Goal: Transaction & Acquisition: Register for event/course

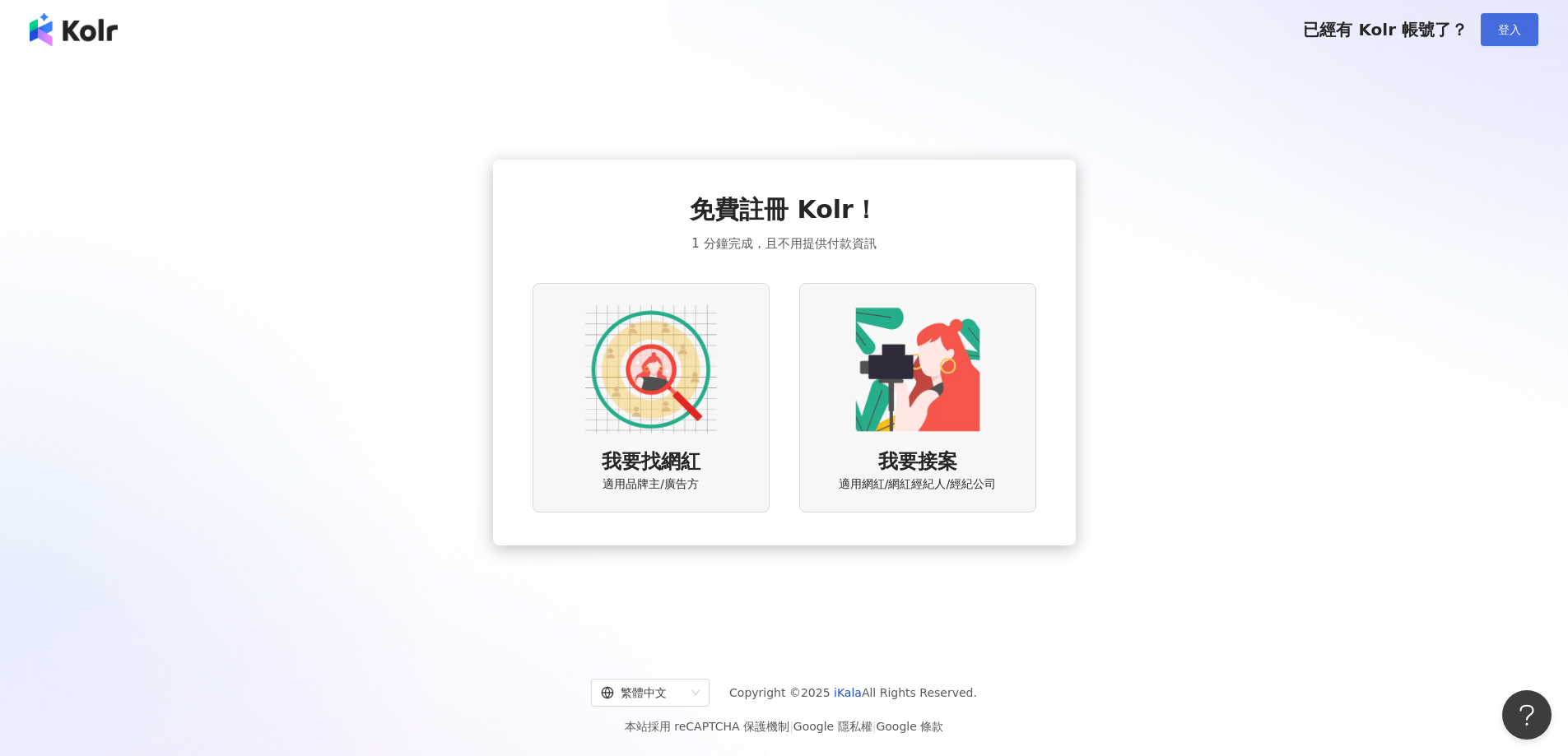
click at [1489, 37] on button "登入" at bounding box center [1509, 30] width 57 height 33
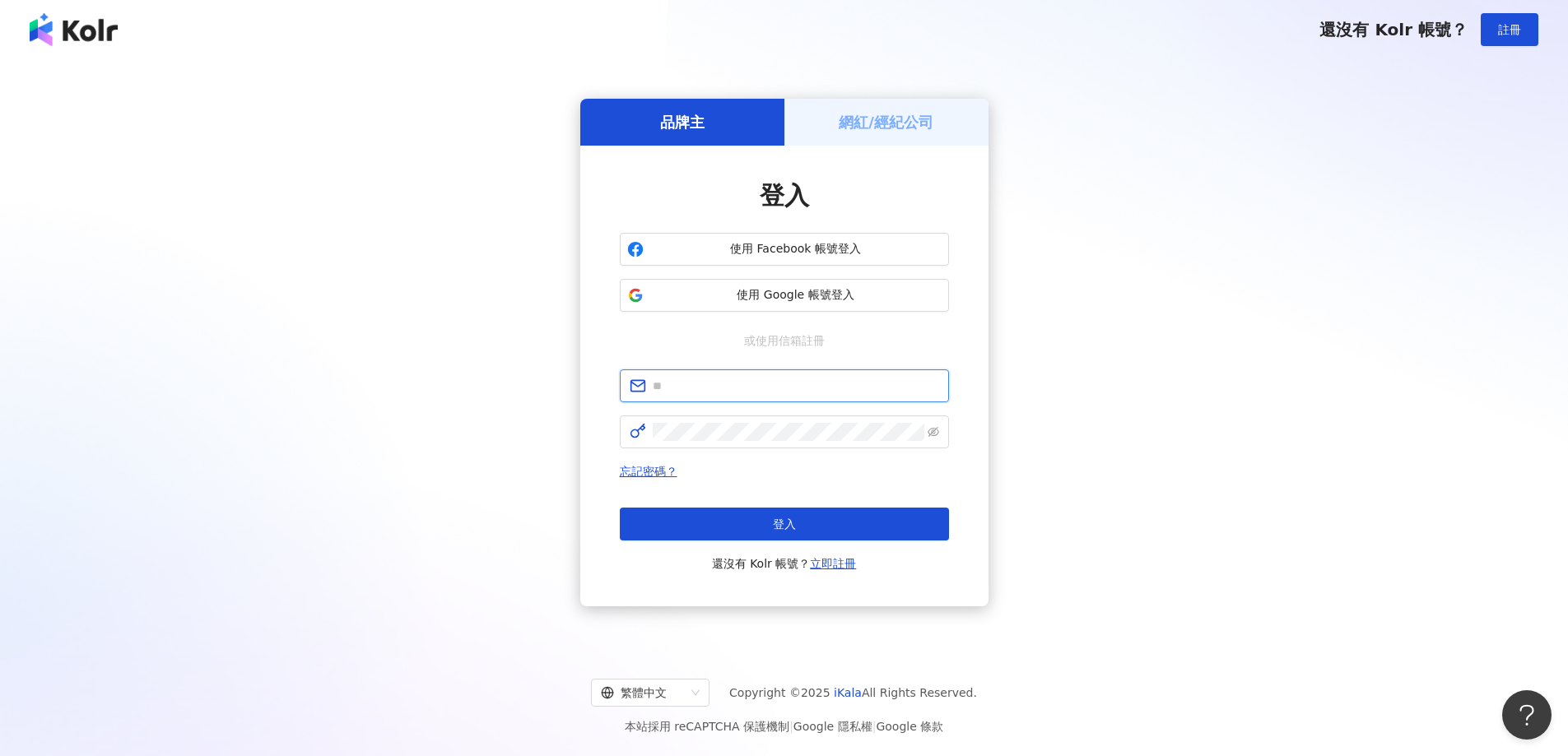
click at [714, 380] on input "text" at bounding box center [795, 385] width 286 height 18
type input "*"
type input "**********"
click at [700, 412] on form "**********" at bounding box center [784, 409] width 329 height 79
click button "登入" at bounding box center [784, 524] width 329 height 33
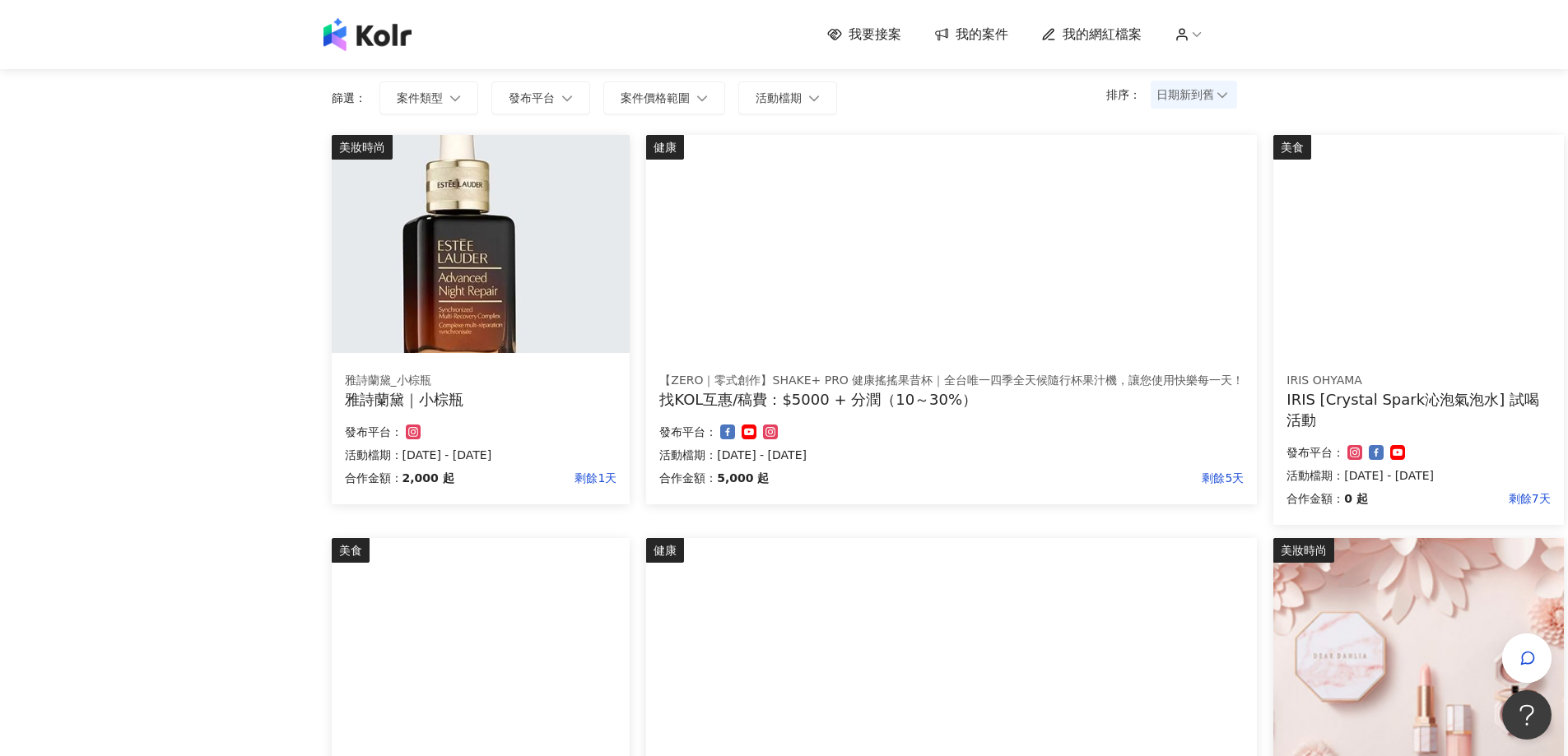
scroll to position [165, 0]
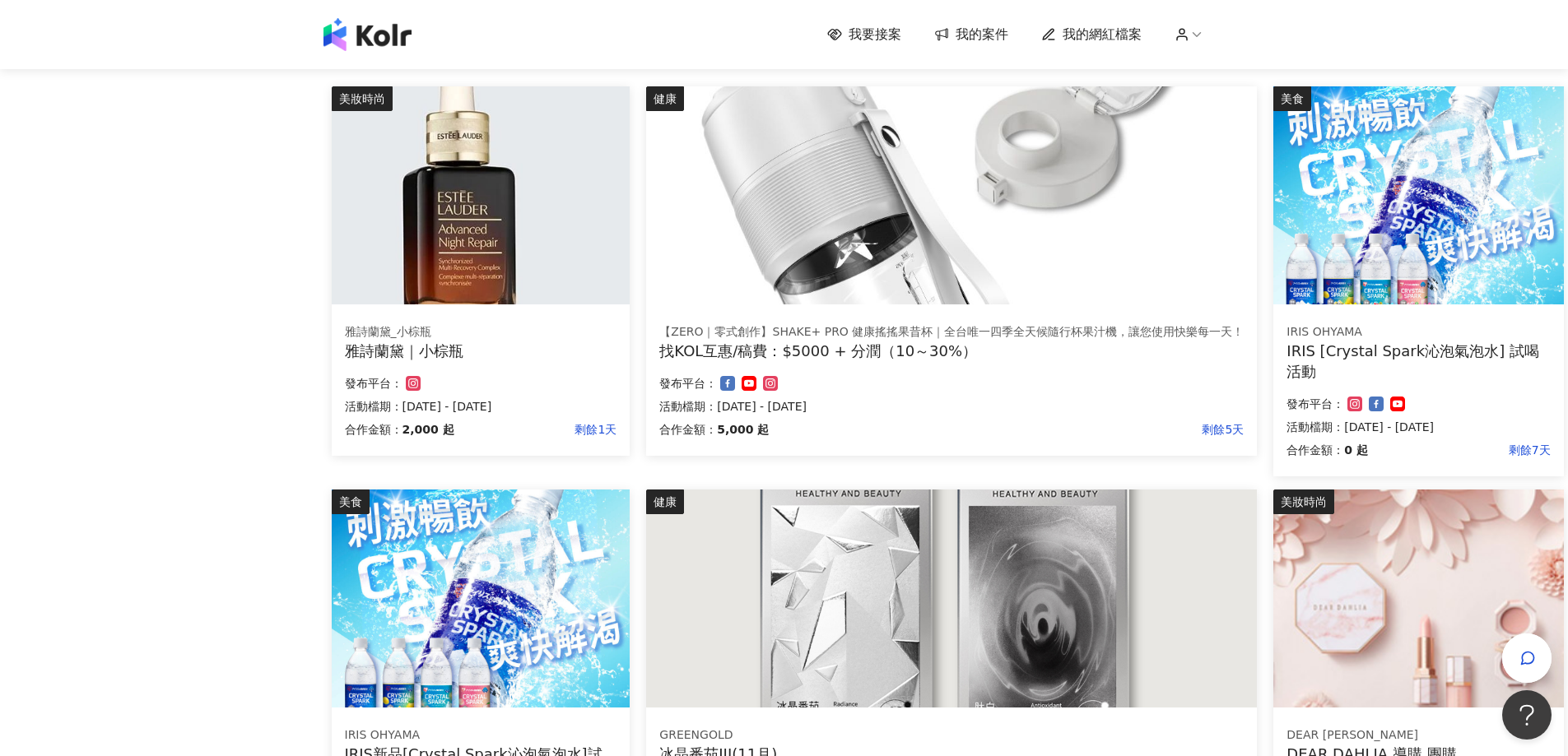
click at [468, 389] on div "發布平台：" at bounding box center [481, 383] width 273 height 19
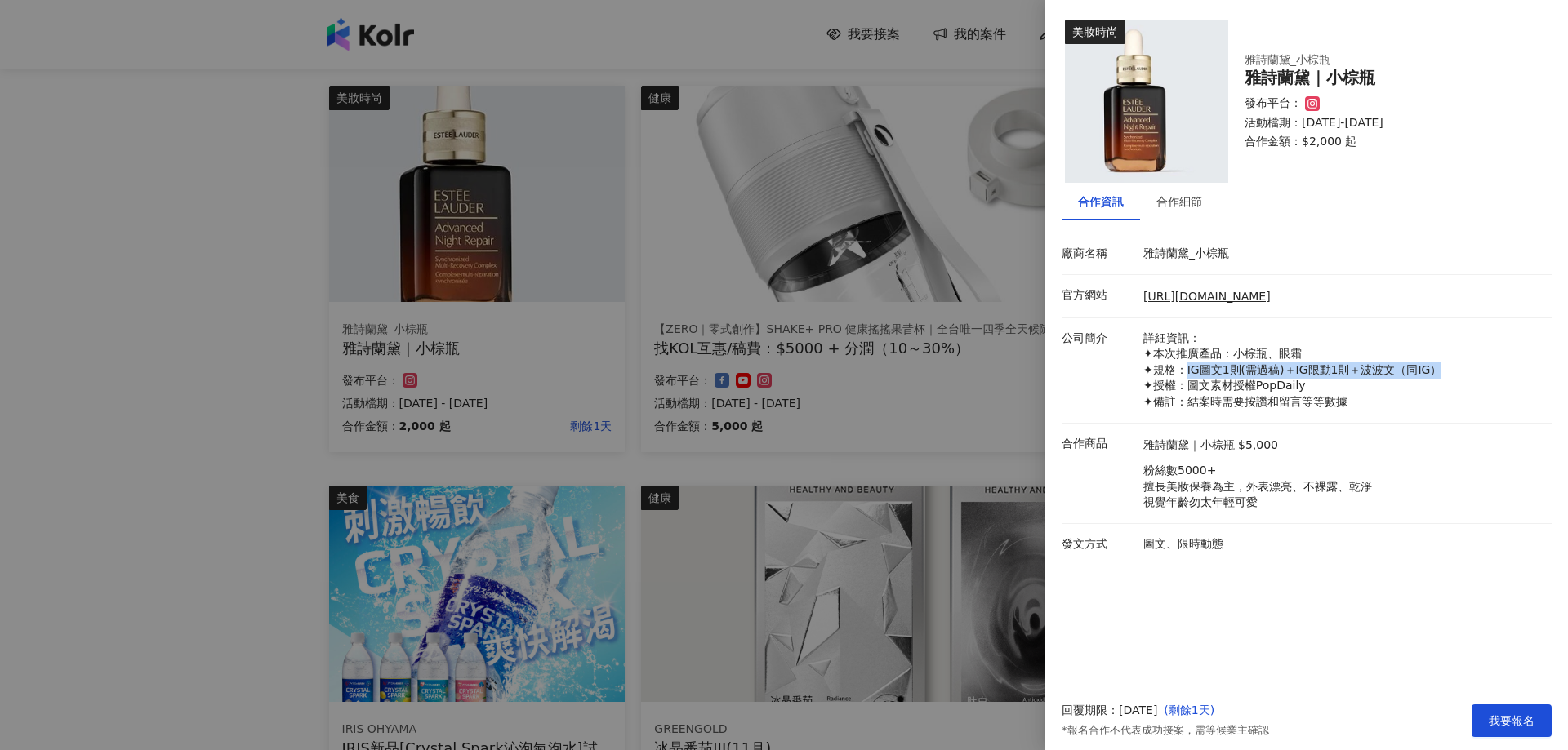
drag, startPoint x: 1187, startPoint y: 375, endPoint x: 1445, endPoint y: 375, distance: 258.0
click at [1445, 375] on p "詳細資訊： ✦本次推廣產品：小棕瓶、眼霜 ✦規格：IG圖文1則(需過稿)＋IG限動1則＋波波文（同IG） ✦授權：圖文素材授權PopDaily ✦備註：結案時…" at bounding box center [1343, 370] width 400 height 80
click at [1207, 392] on p "詳細資訊： ✦本次推廣產品：小棕瓶、眼霜 ✦規格：IG圖文1則(需過稿)＋IG限動1則＋波波文（同IG） ✦授權：圖文素材授權PopDaily ✦備註：結案時…" at bounding box center [1343, 370] width 400 height 80
click at [630, 352] on div at bounding box center [784, 375] width 1568 height 750
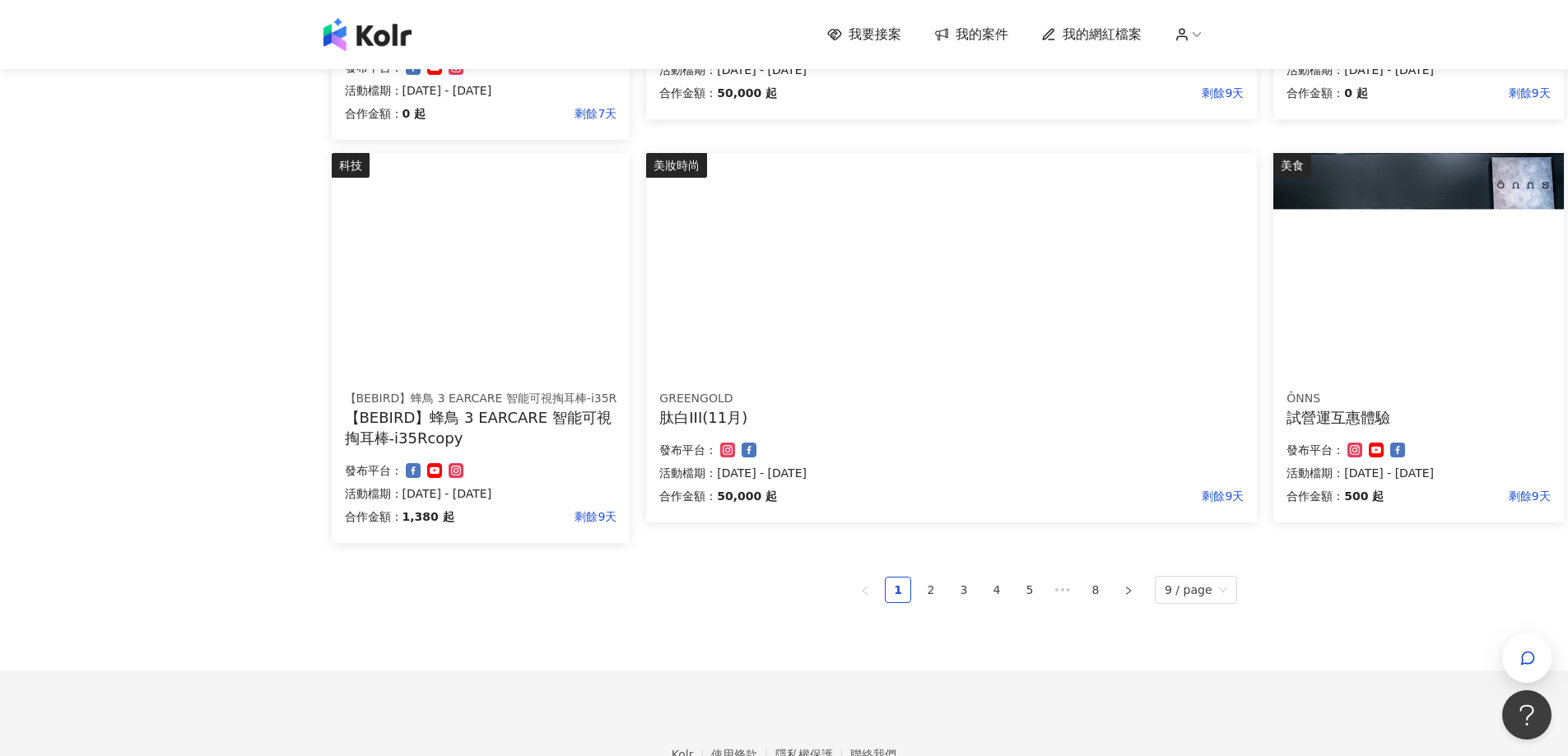
scroll to position [904, 0]
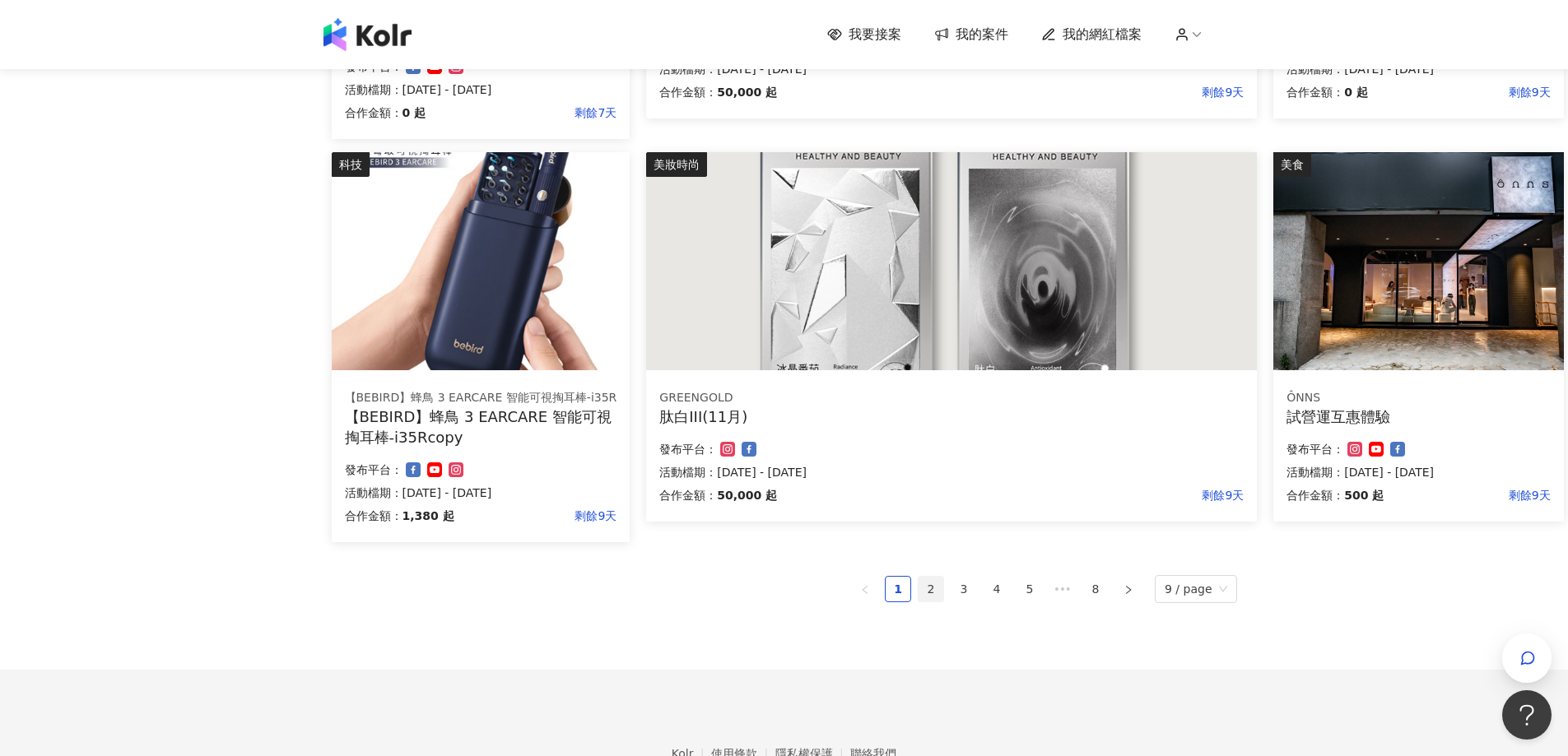
click at [940, 597] on link "2" at bounding box center [930, 588] width 24 height 24
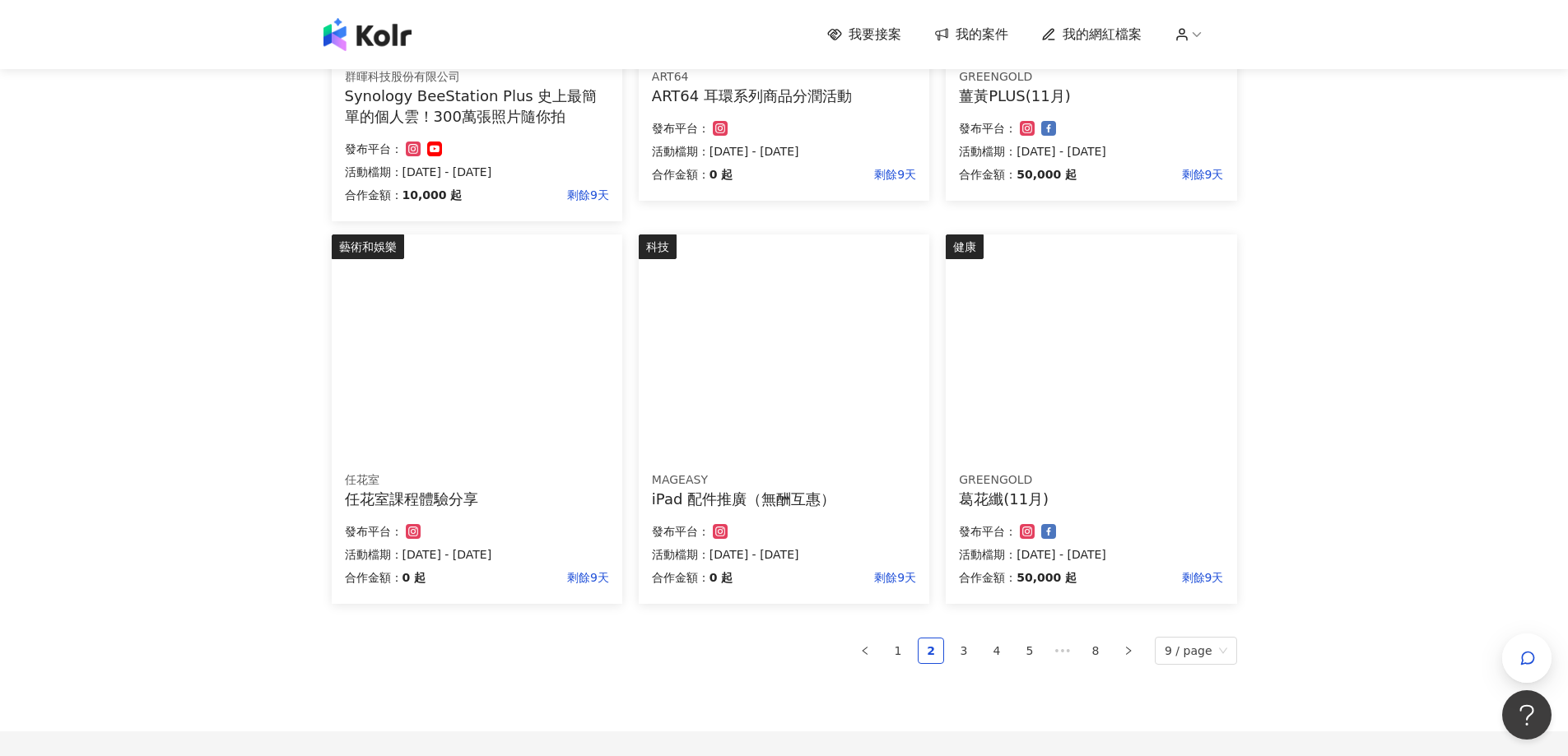
scroll to position [980, 0]
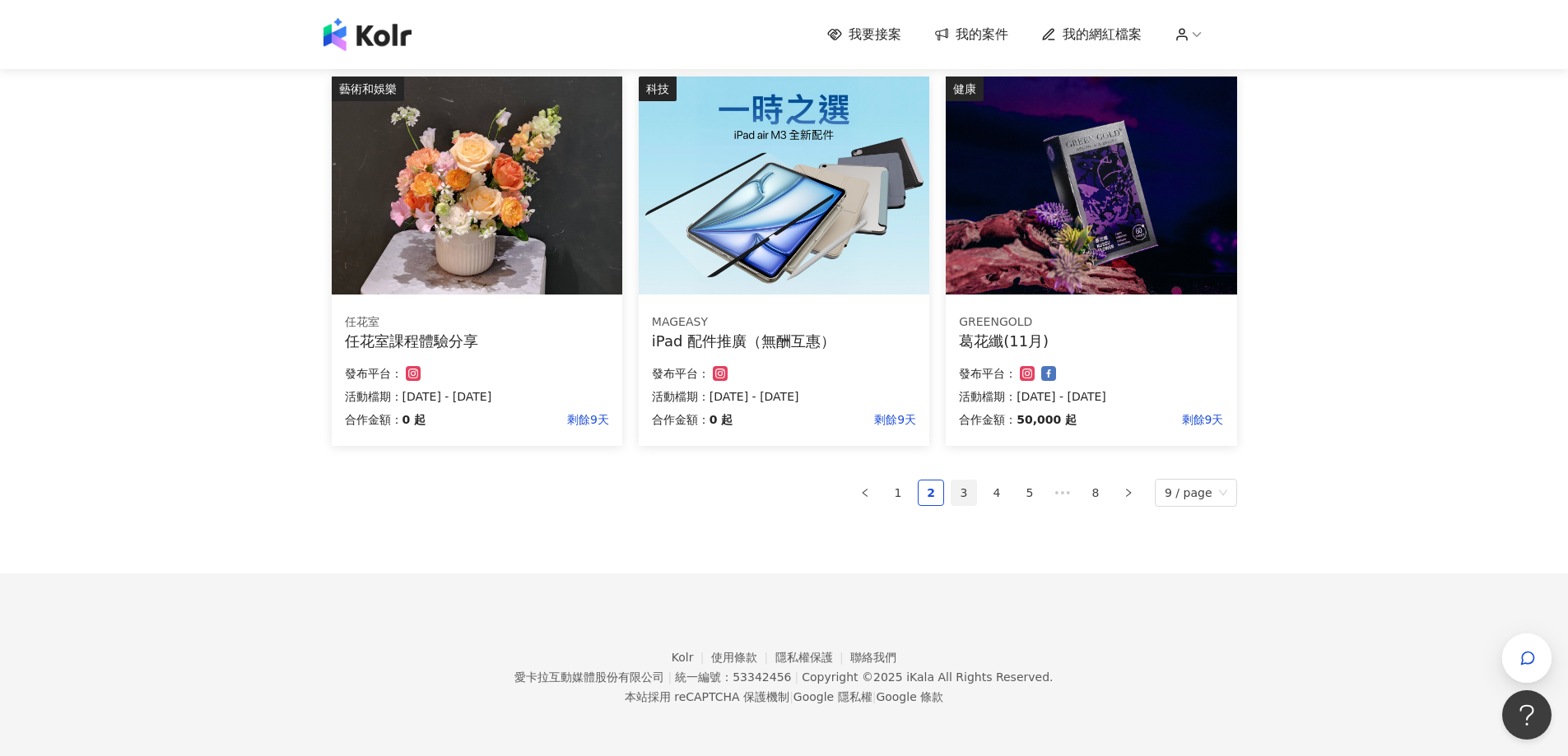
click at [960, 491] on link "3" at bounding box center [963, 492] width 24 height 24
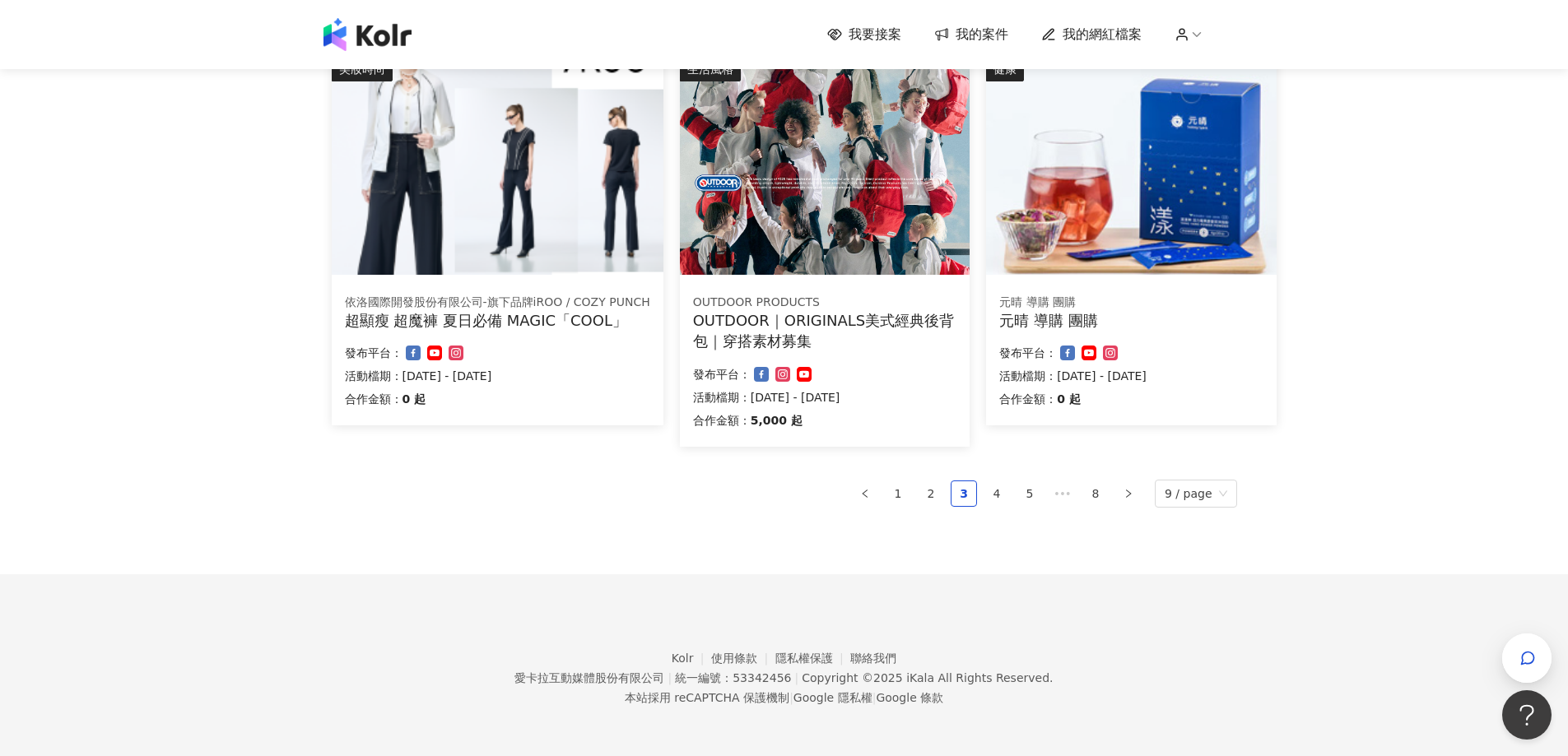
scroll to position [960, 0]
click at [998, 492] on link "4" at bounding box center [996, 492] width 24 height 24
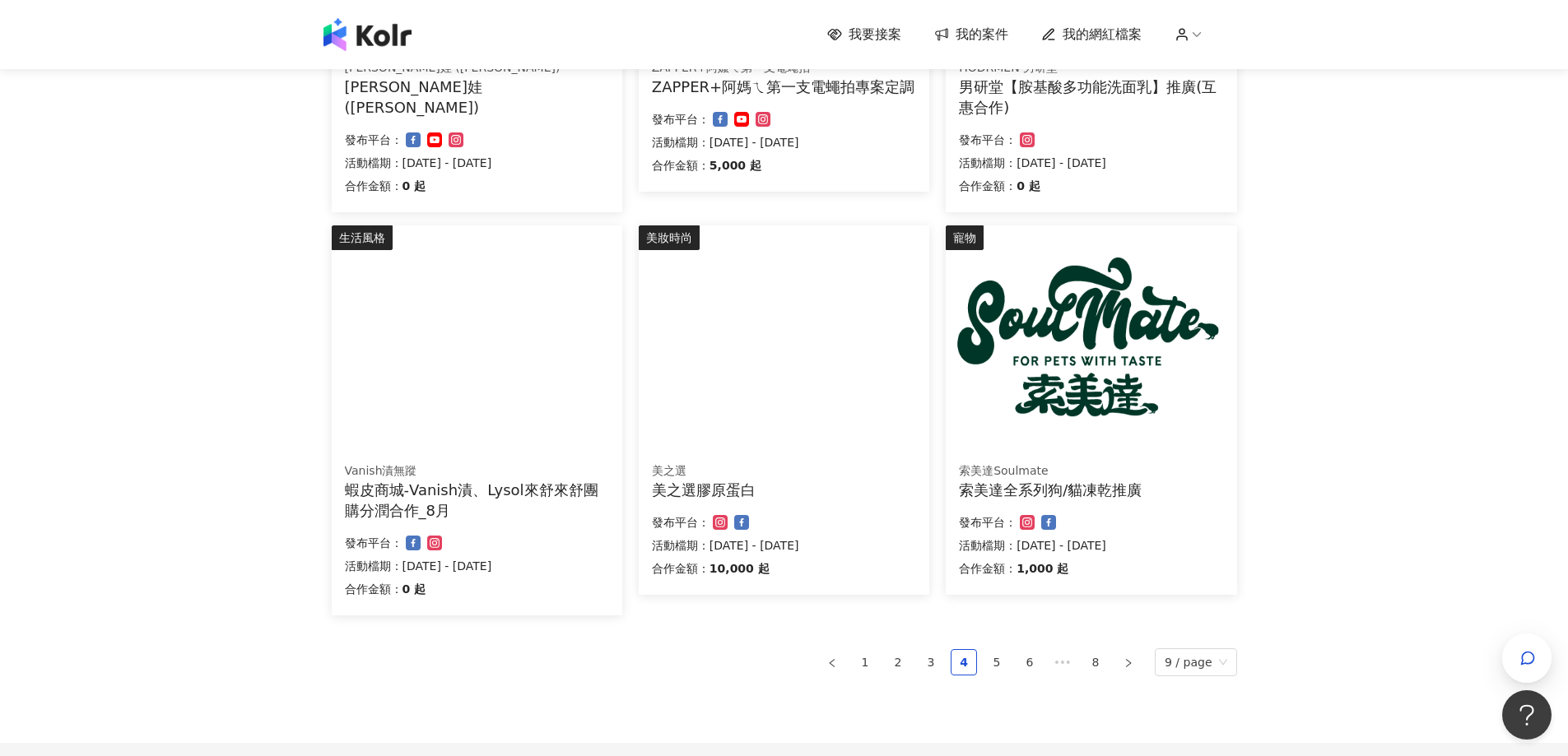
scroll to position [899, 0]
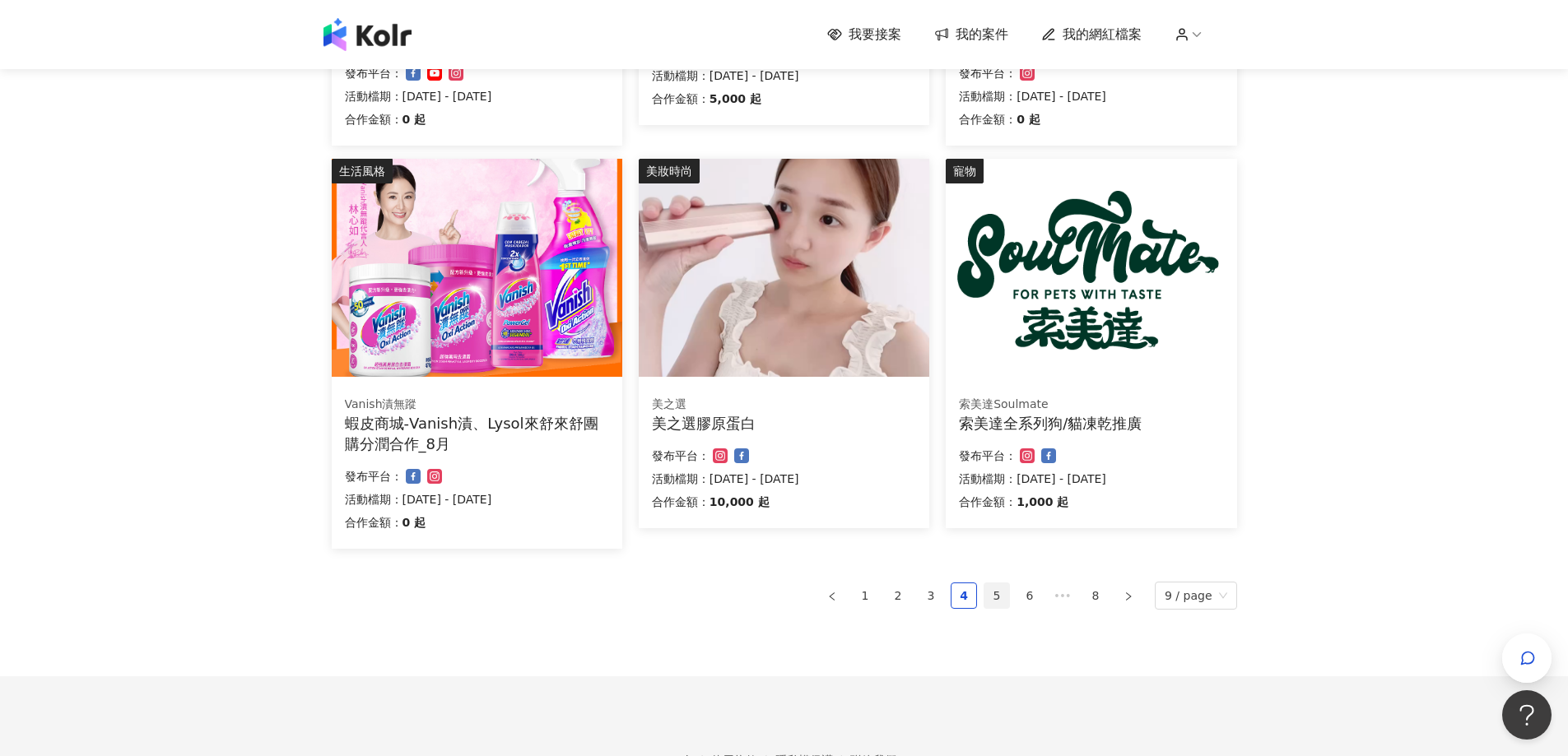
click at [1002, 591] on link "5" at bounding box center [996, 595] width 24 height 24
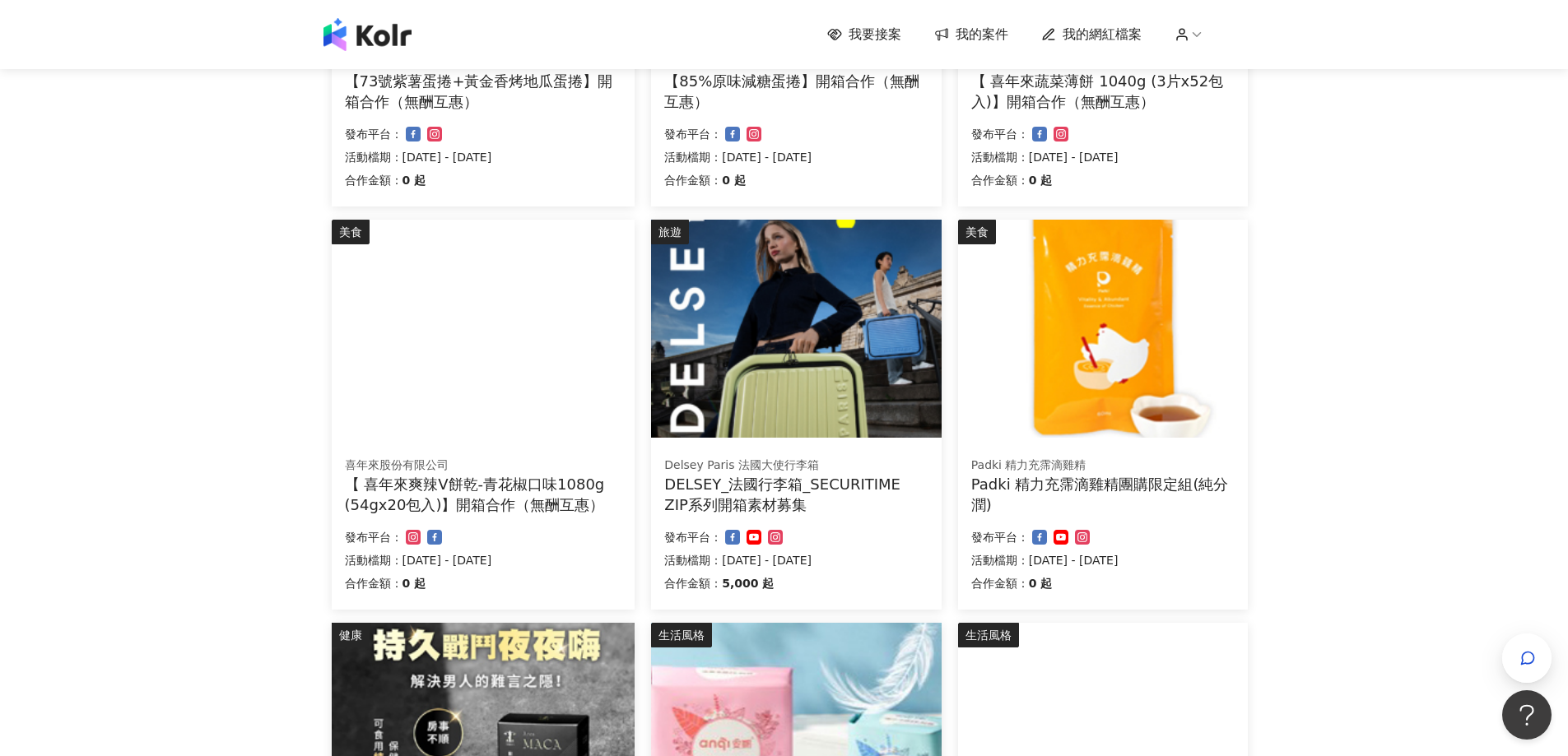
scroll to position [987, 0]
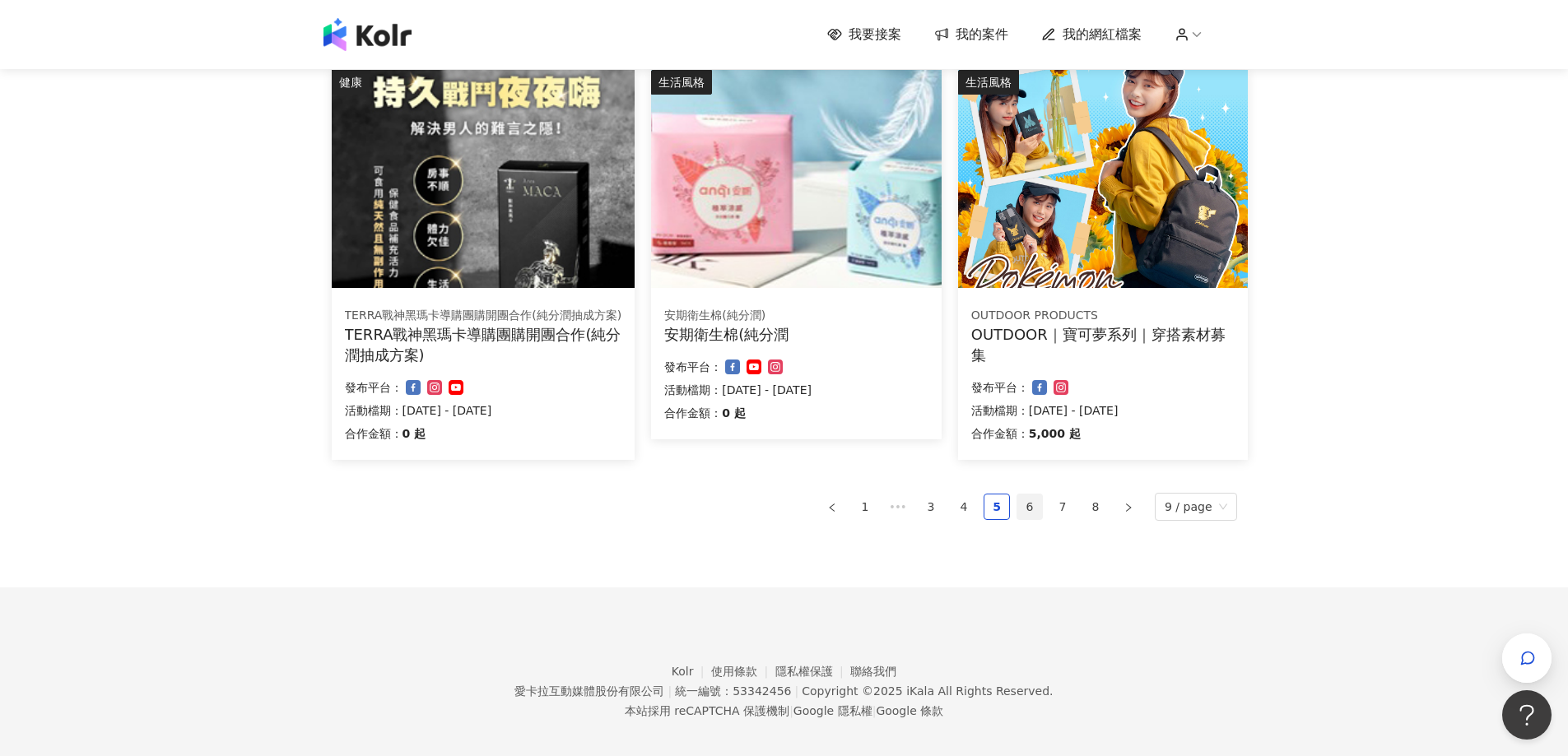
click at [1036, 509] on link "6" at bounding box center [1029, 506] width 24 height 24
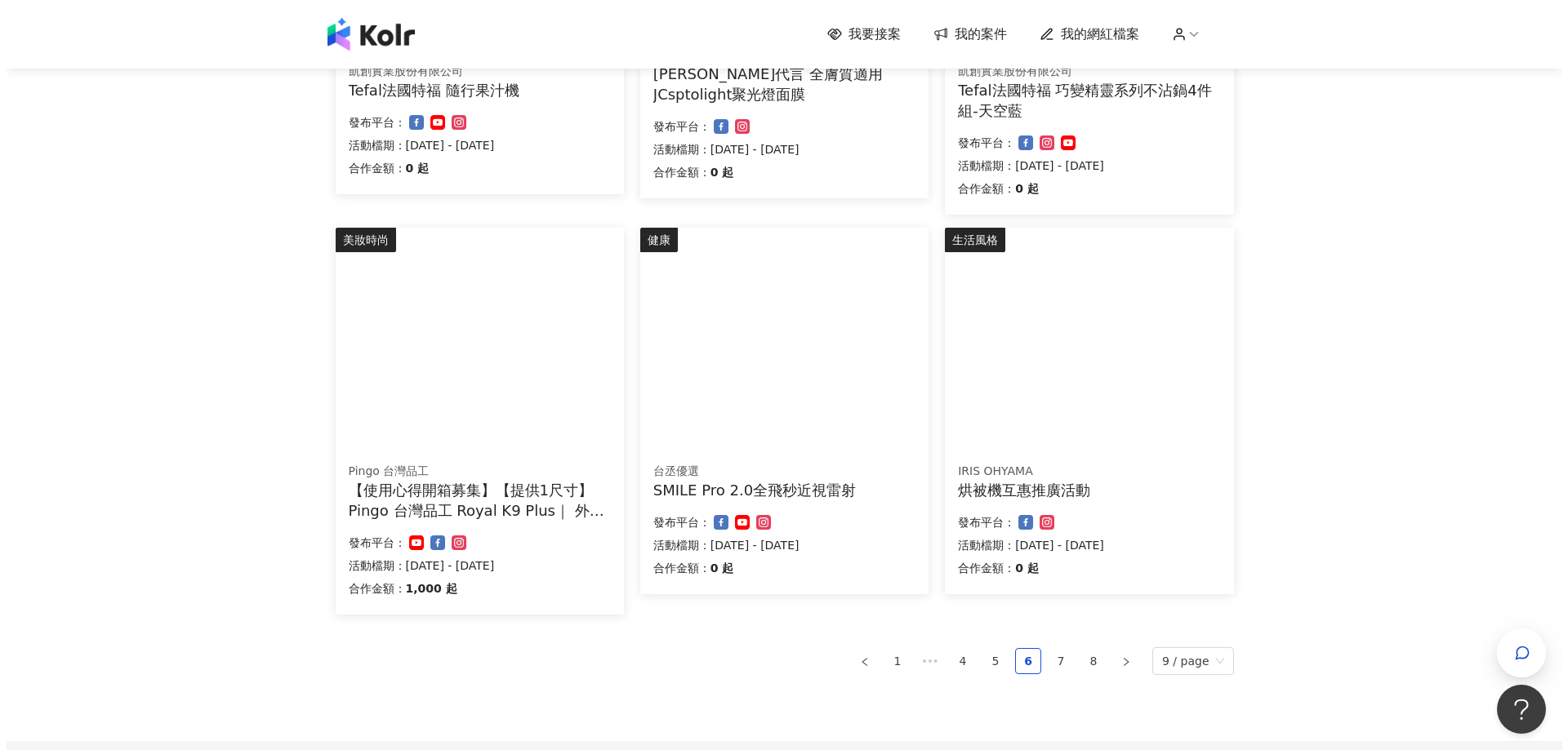
scroll to position [816, 0]
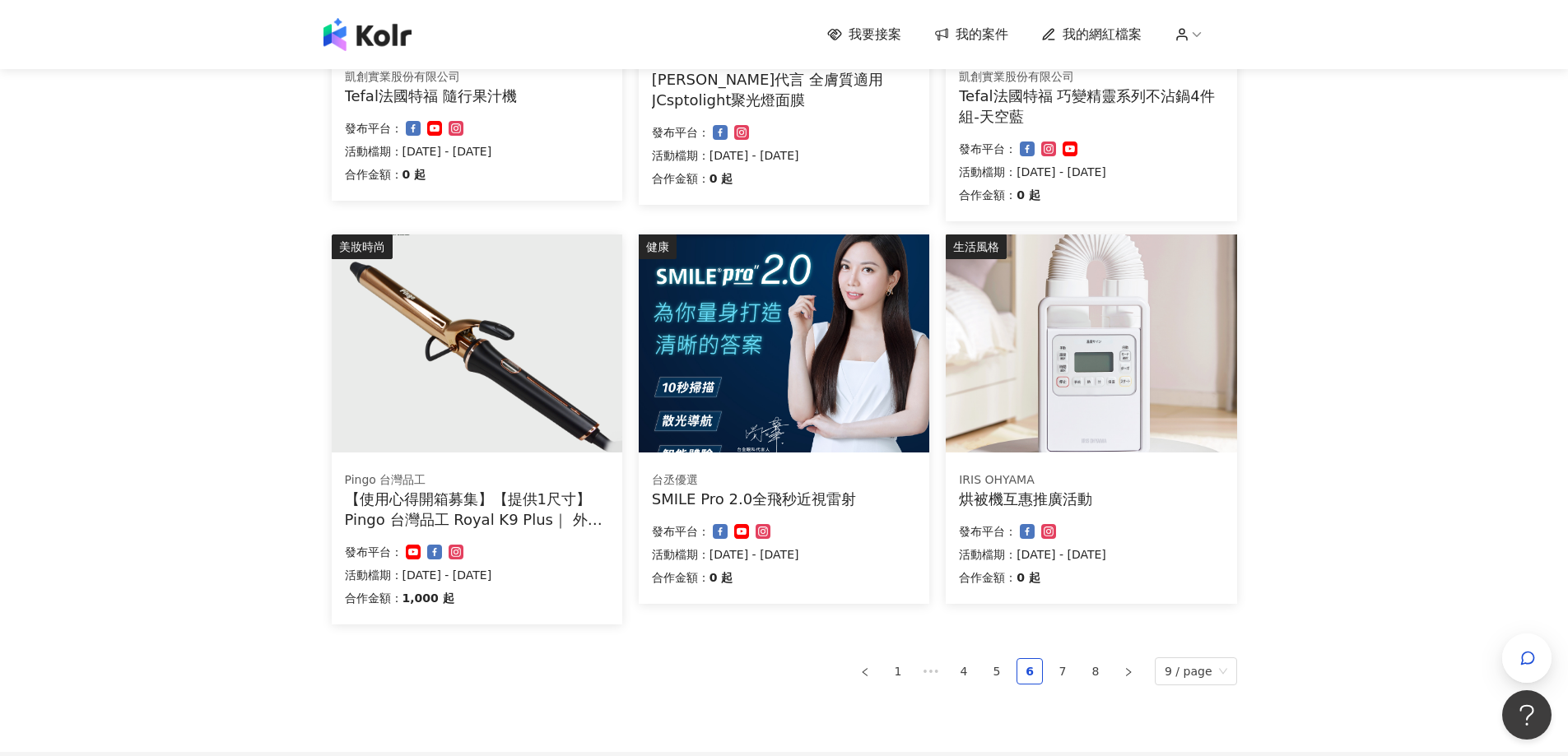
click at [856, 487] on div "台丞優選" at bounding box center [784, 480] width 264 height 16
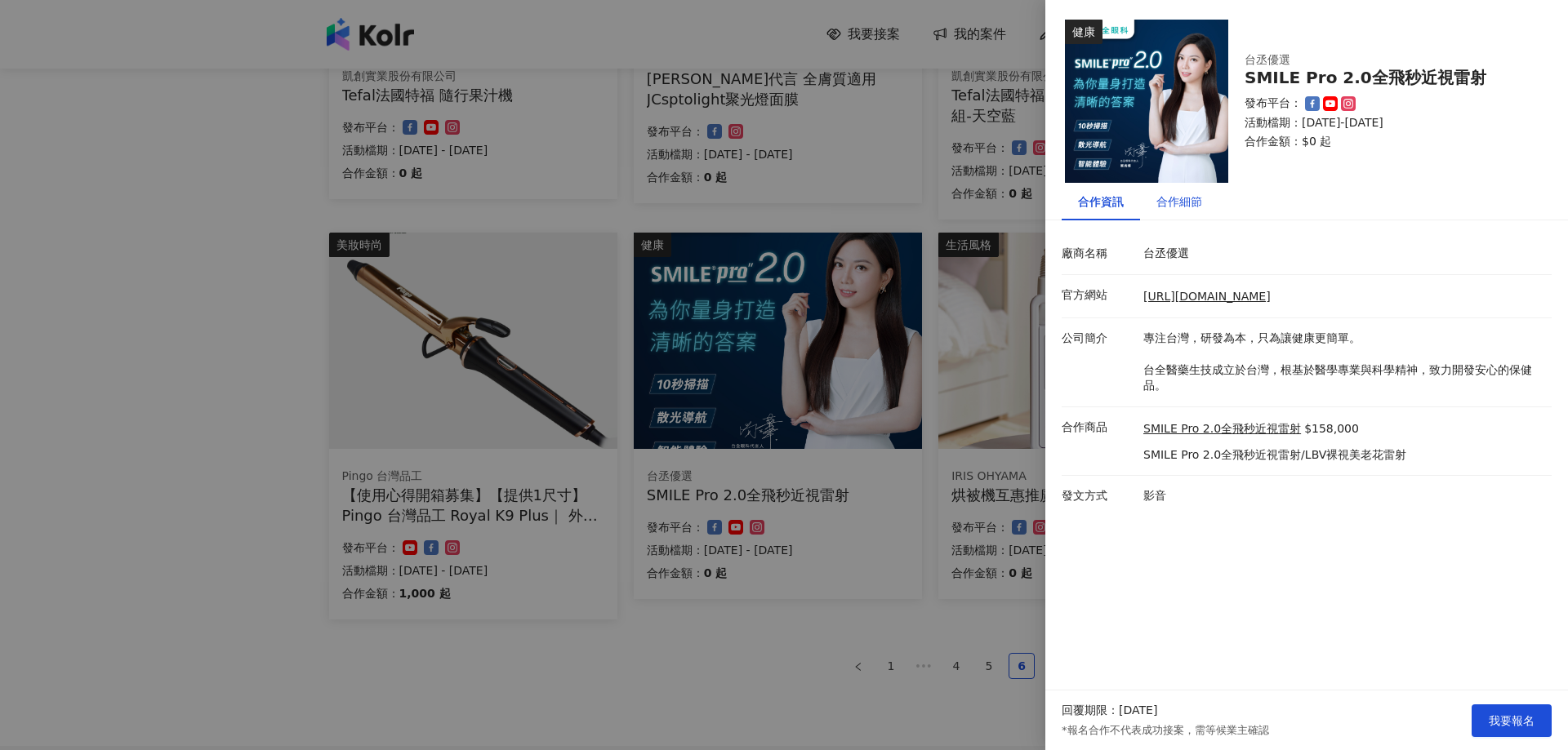
click at [1180, 198] on div "合作細節" at bounding box center [1178, 201] width 45 height 18
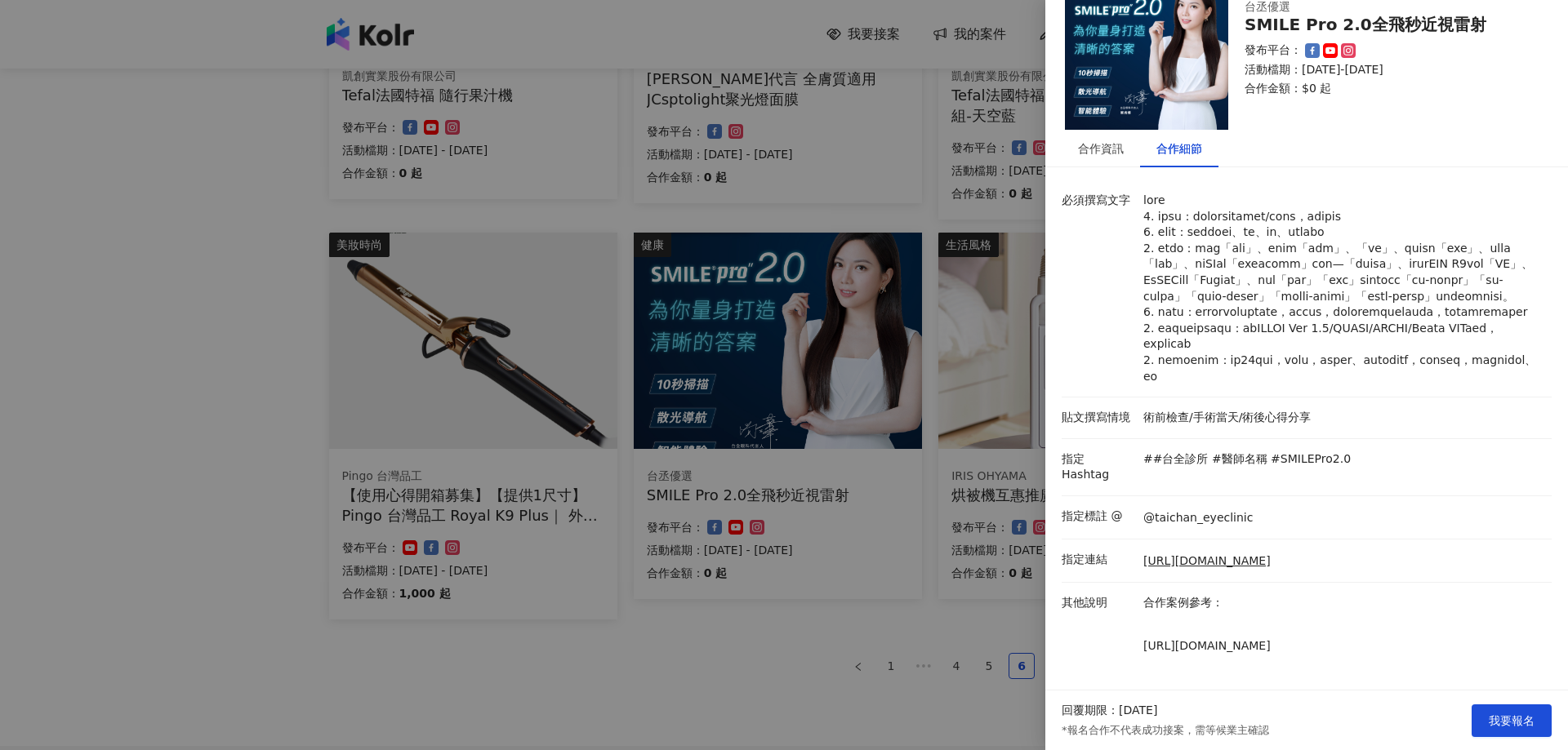
scroll to position [0, 0]
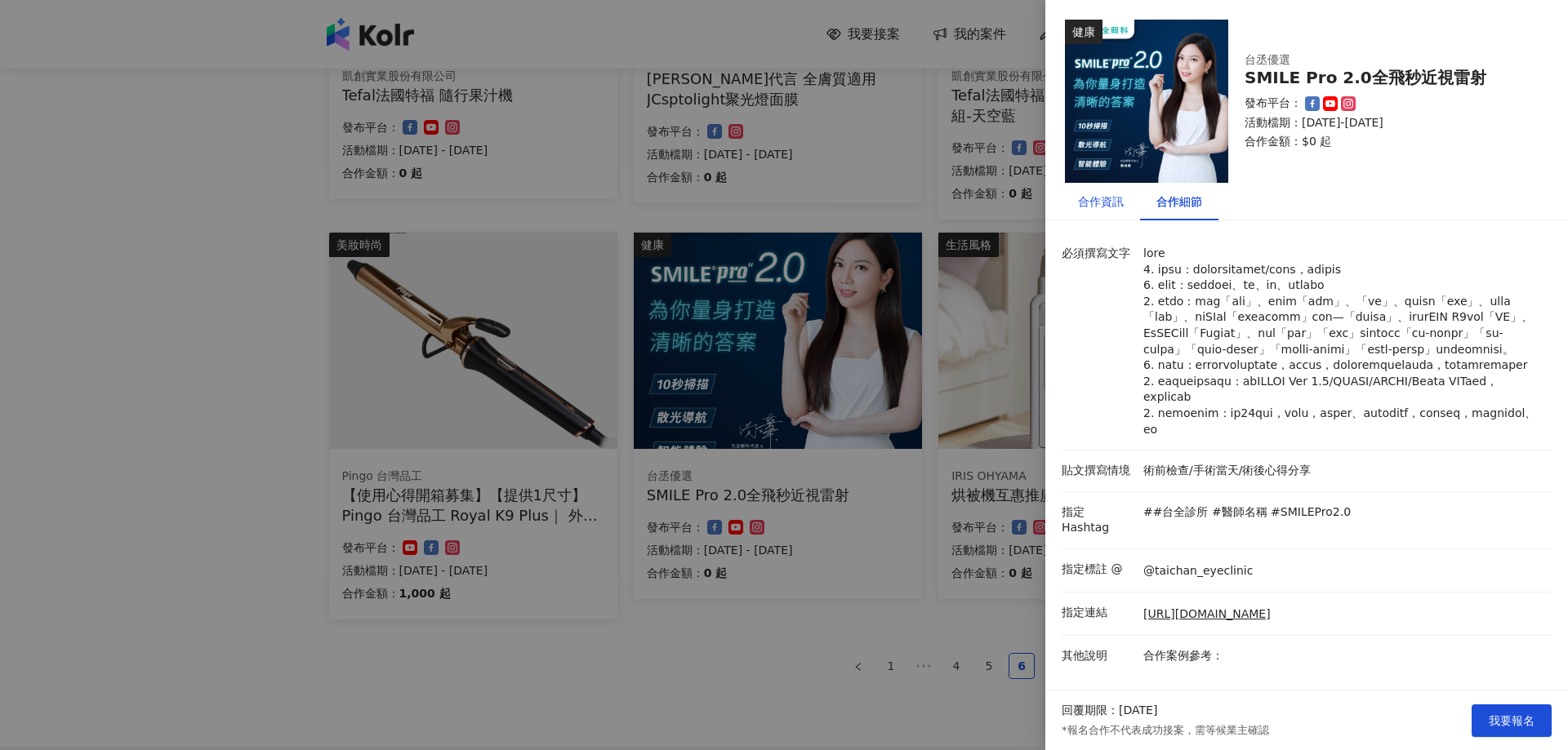
click at [1086, 195] on div "合作資訊" at bounding box center [1100, 201] width 45 height 18
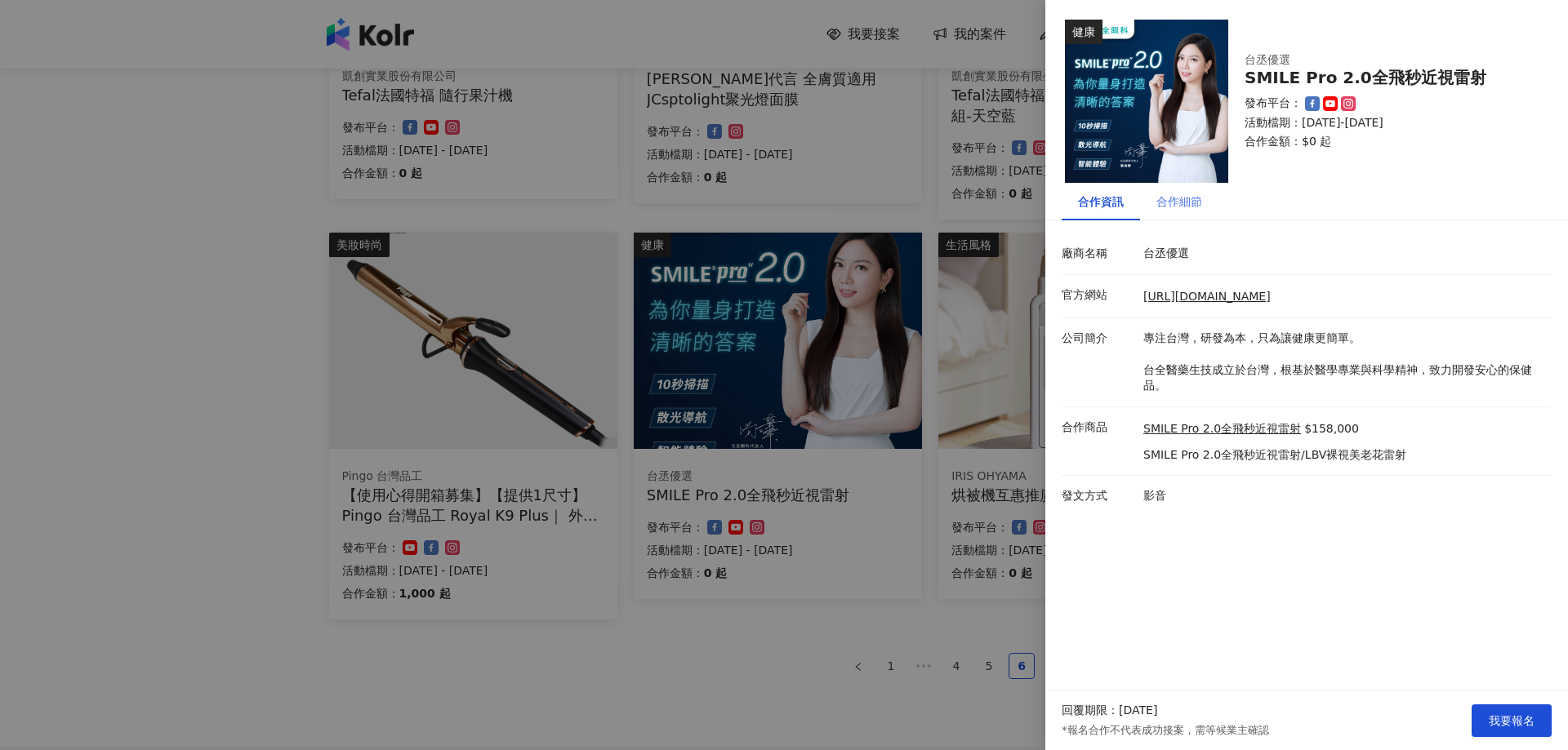
click at [1155, 207] on div "合作細節" at bounding box center [1178, 201] width 78 height 38
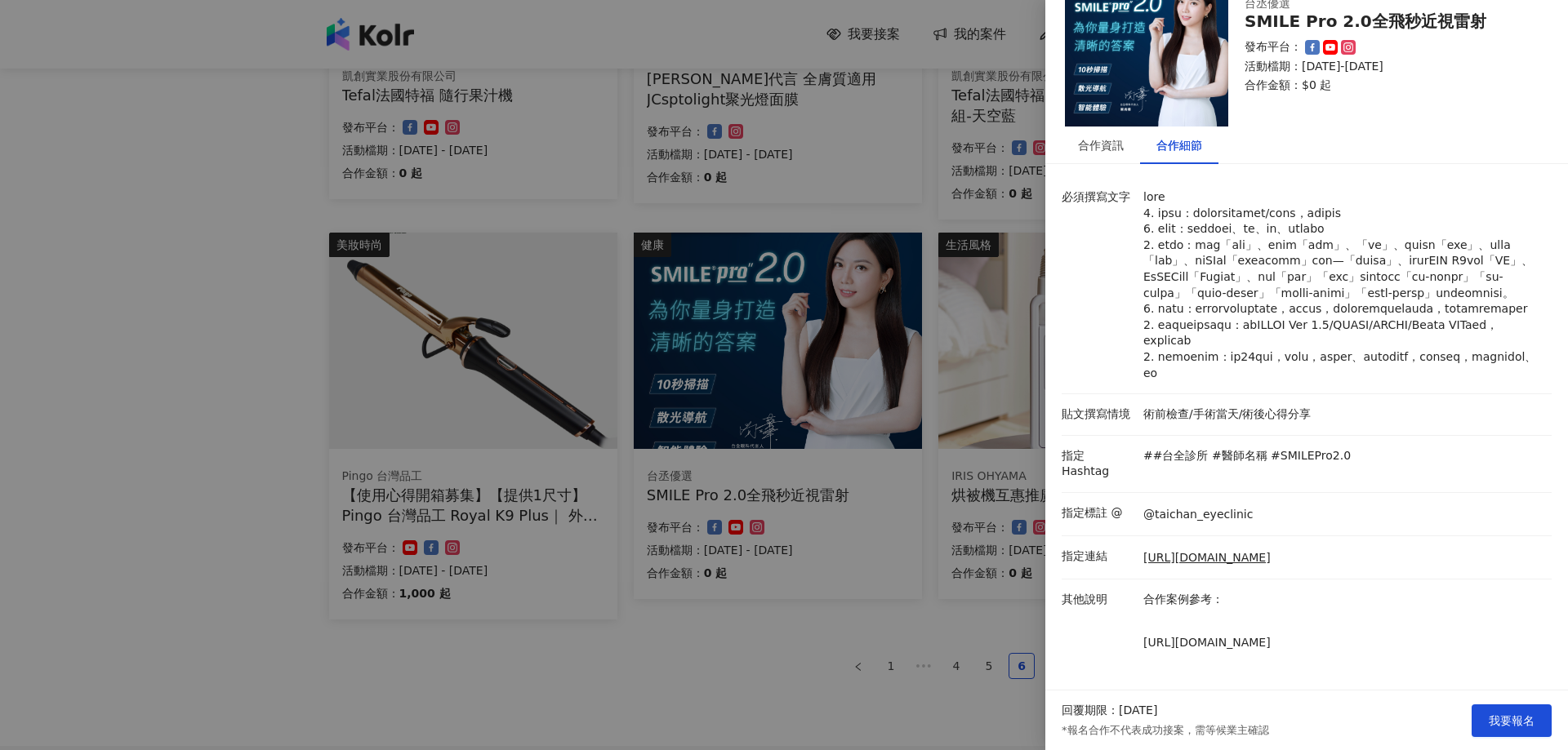
scroll to position [105, 0]
click at [1093, 126] on div "合作資訊" at bounding box center [1100, 144] width 78 height 38
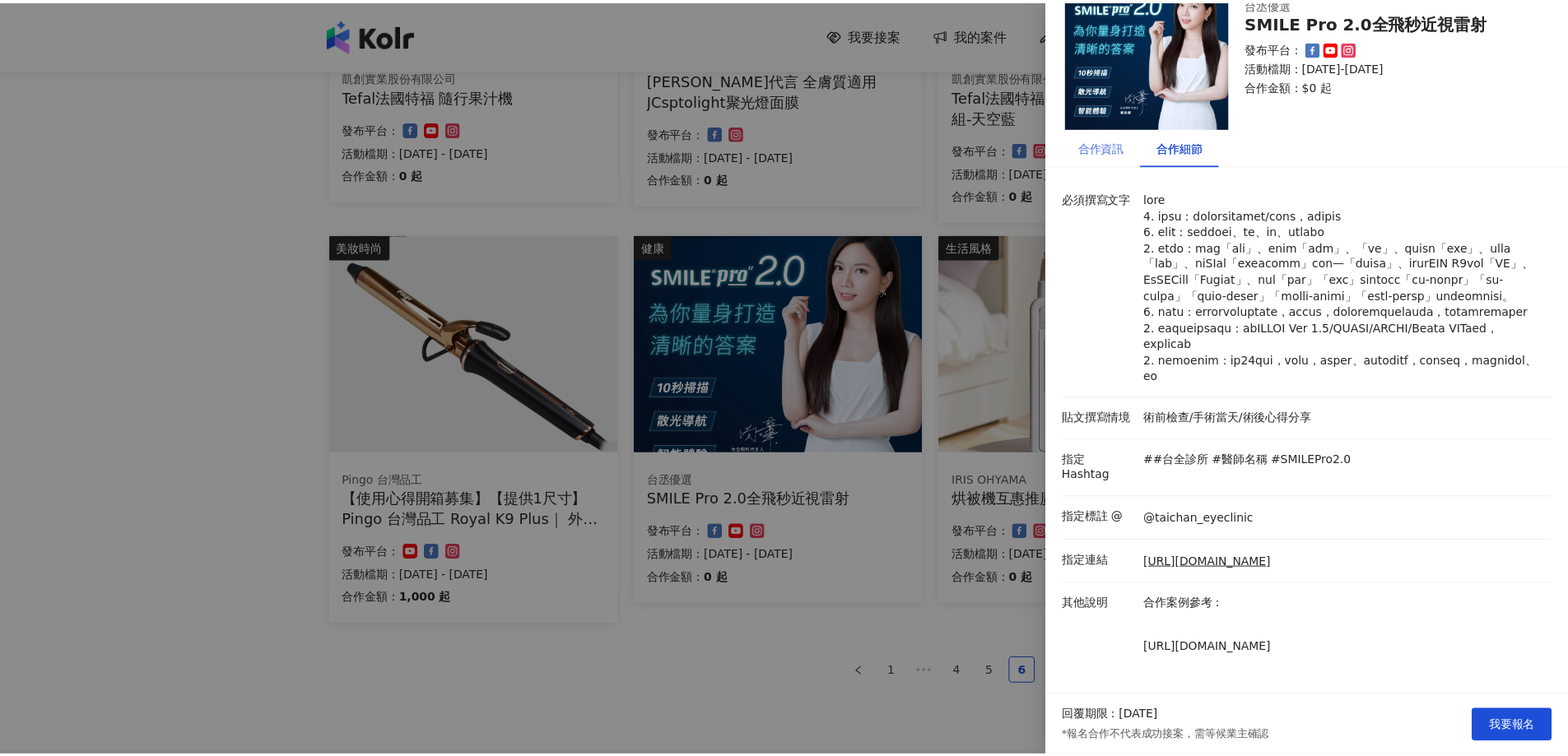
scroll to position [0, 0]
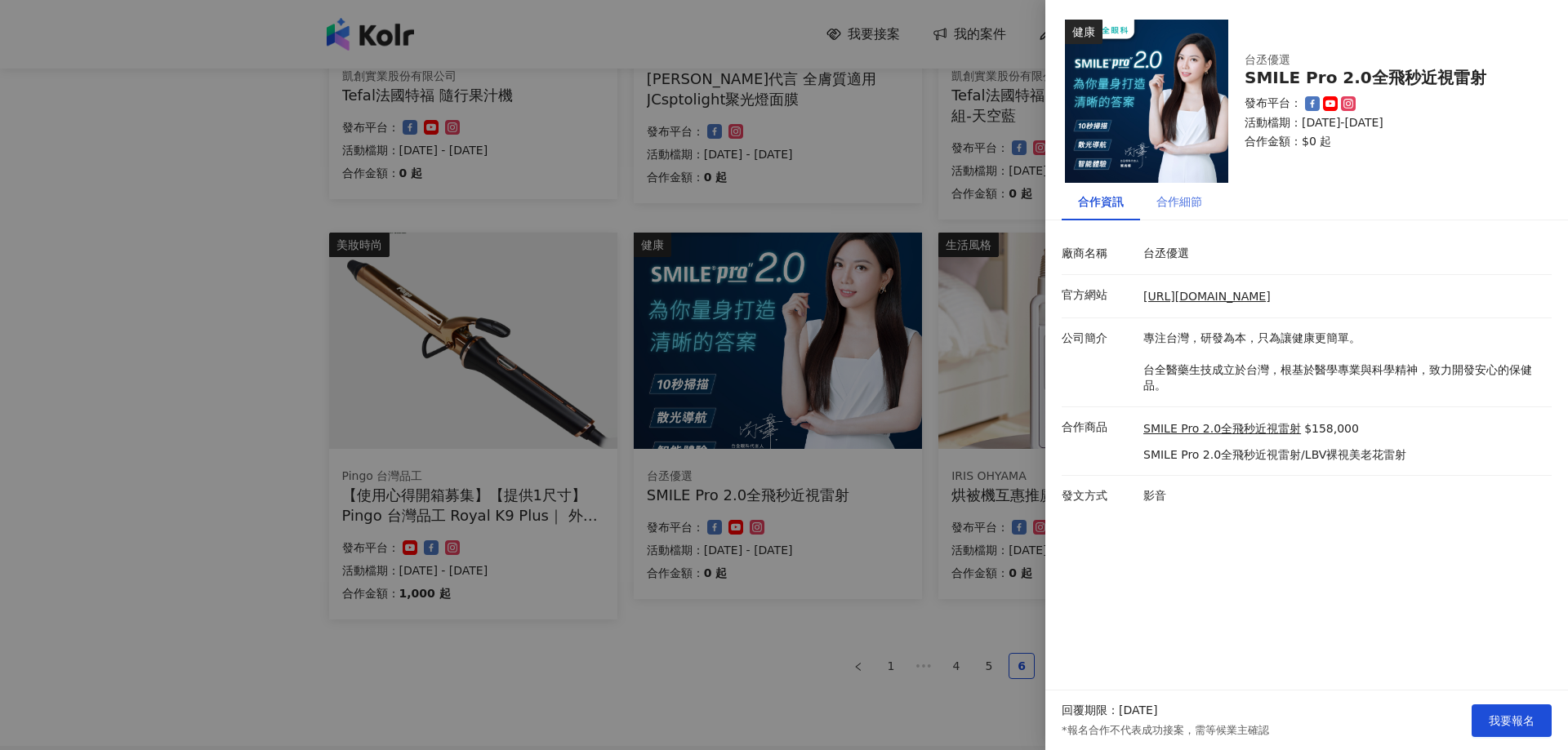
click at [1187, 220] on div "合作細節" at bounding box center [1178, 201] width 78 height 38
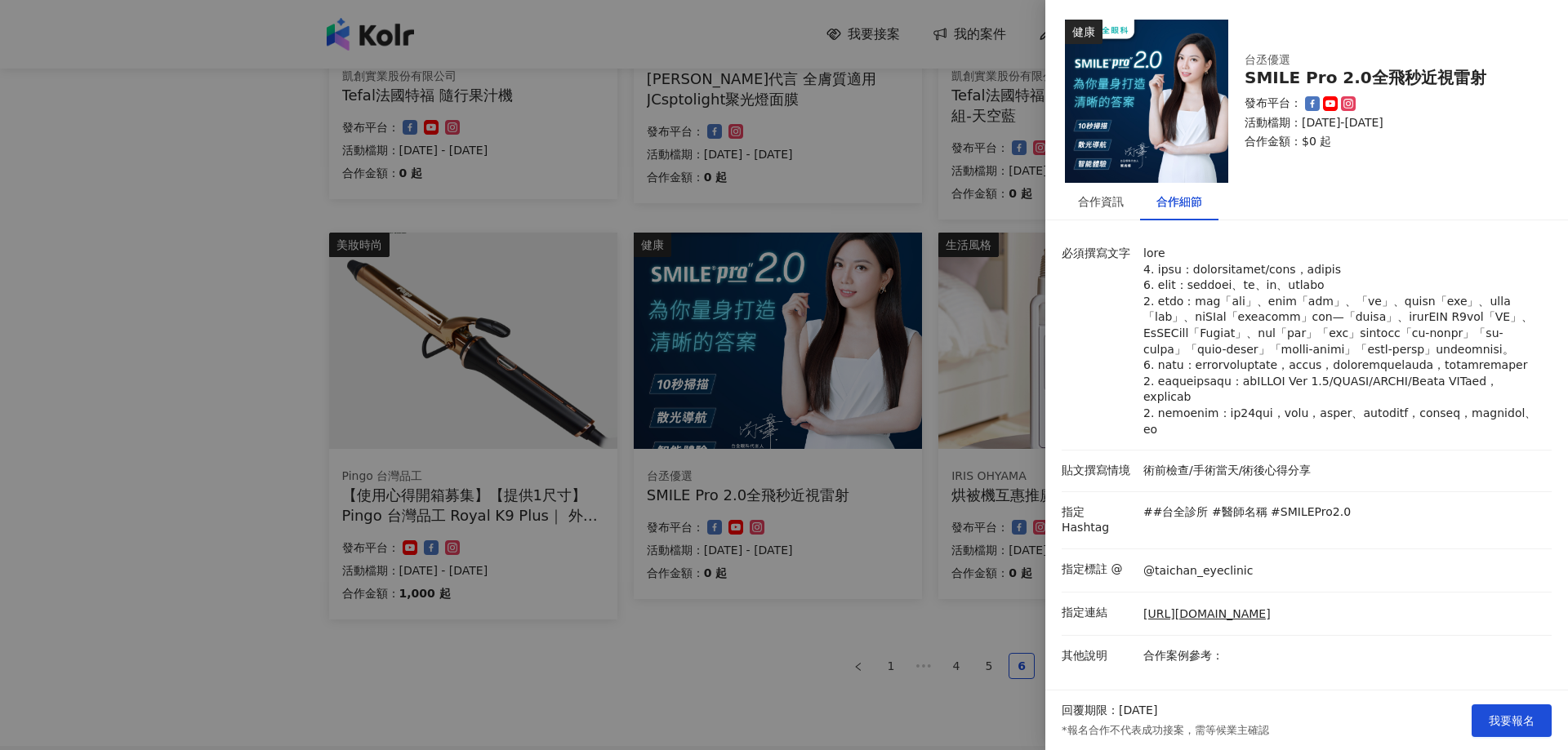
click at [132, 40] on div at bounding box center [784, 375] width 1568 height 750
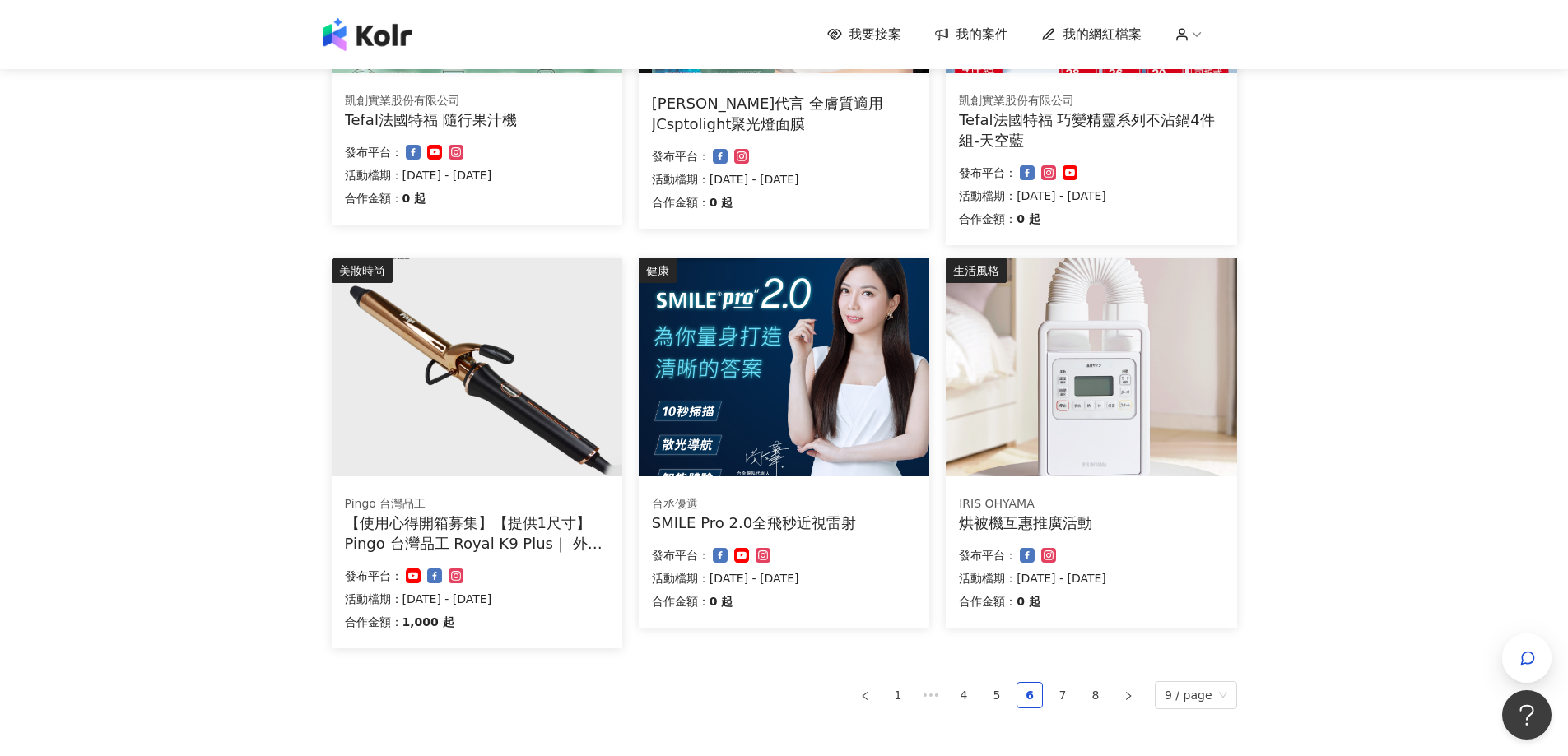
scroll to position [1002, 0]
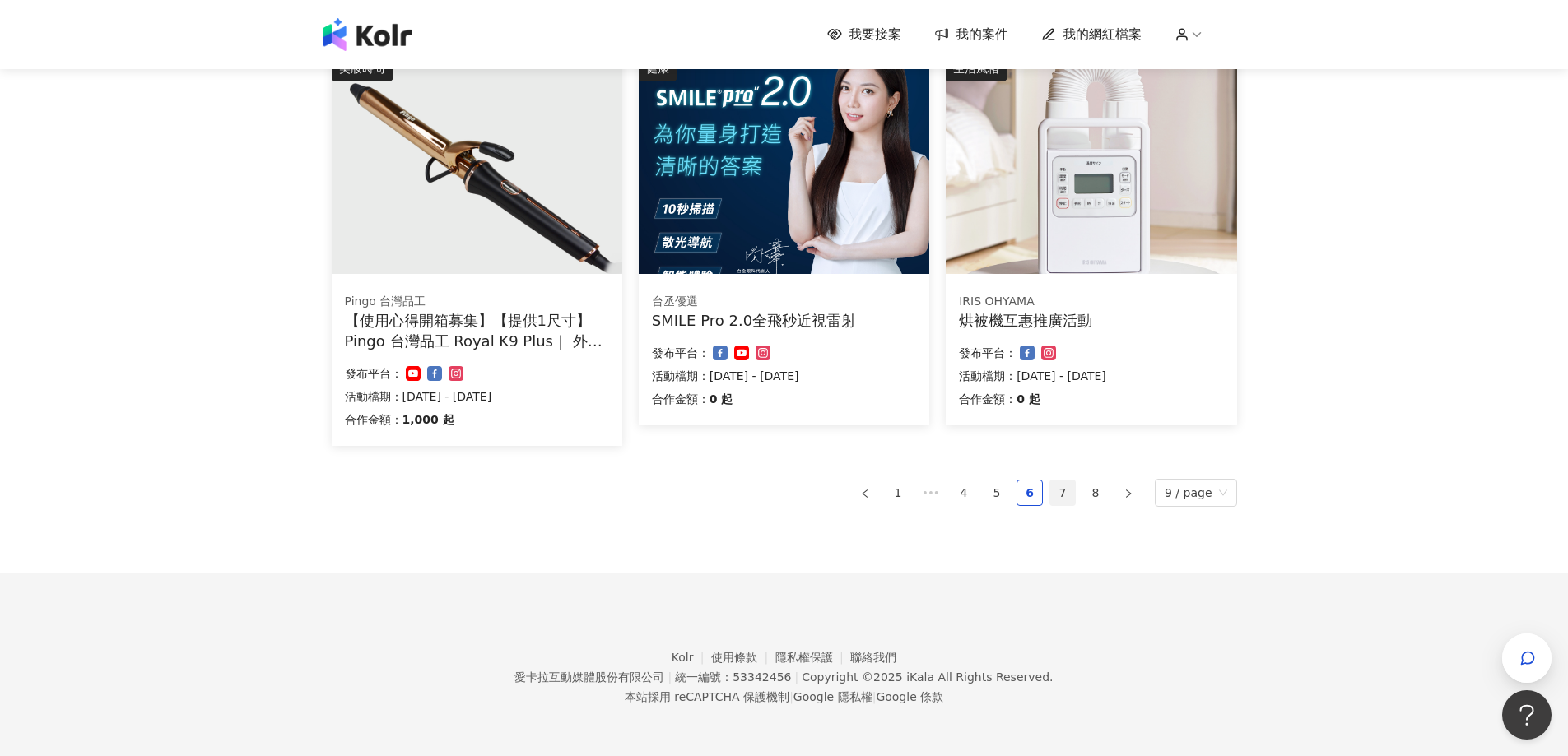
click at [1061, 495] on link "7" at bounding box center [1062, 492] width 24 height 24
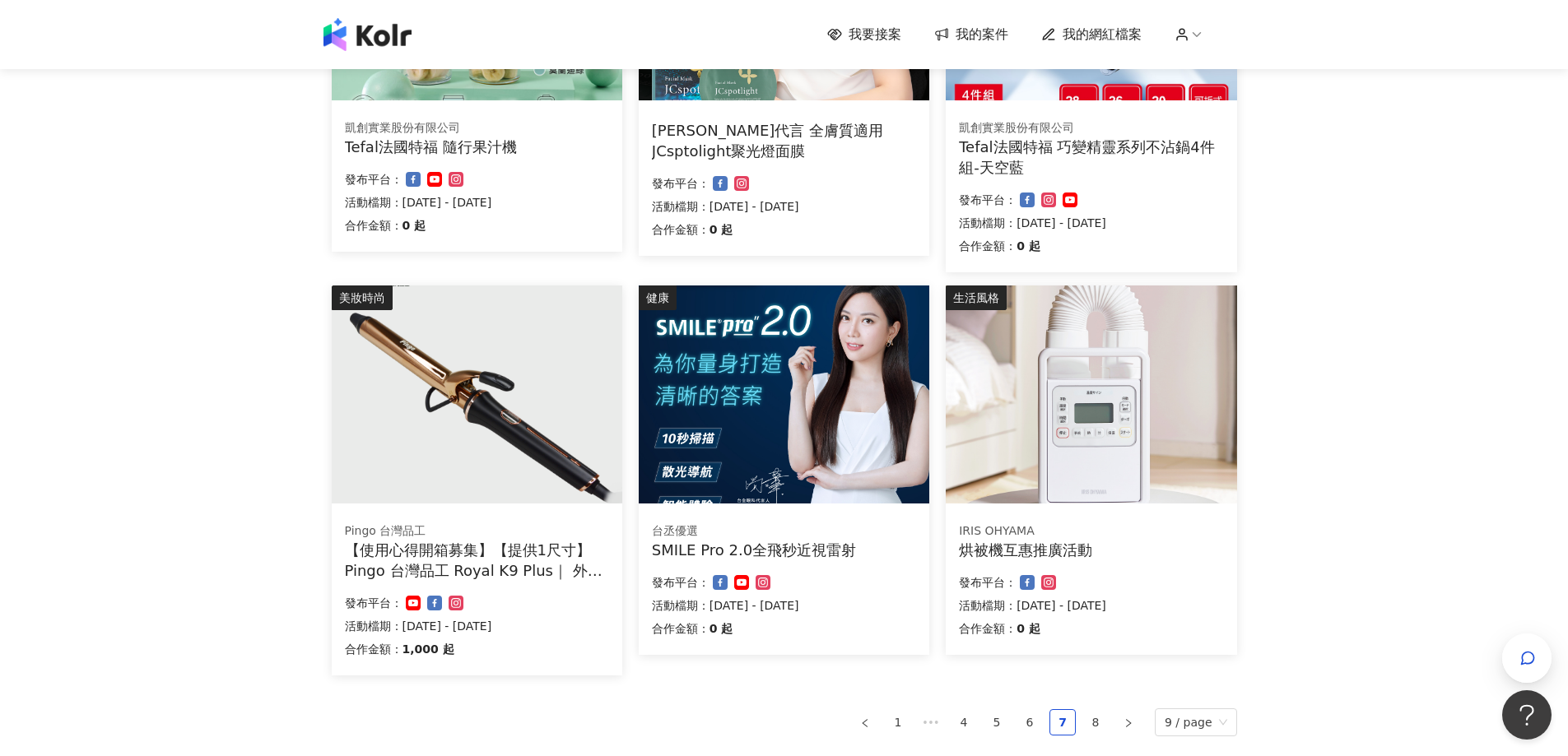
scroll to position [837, 0]
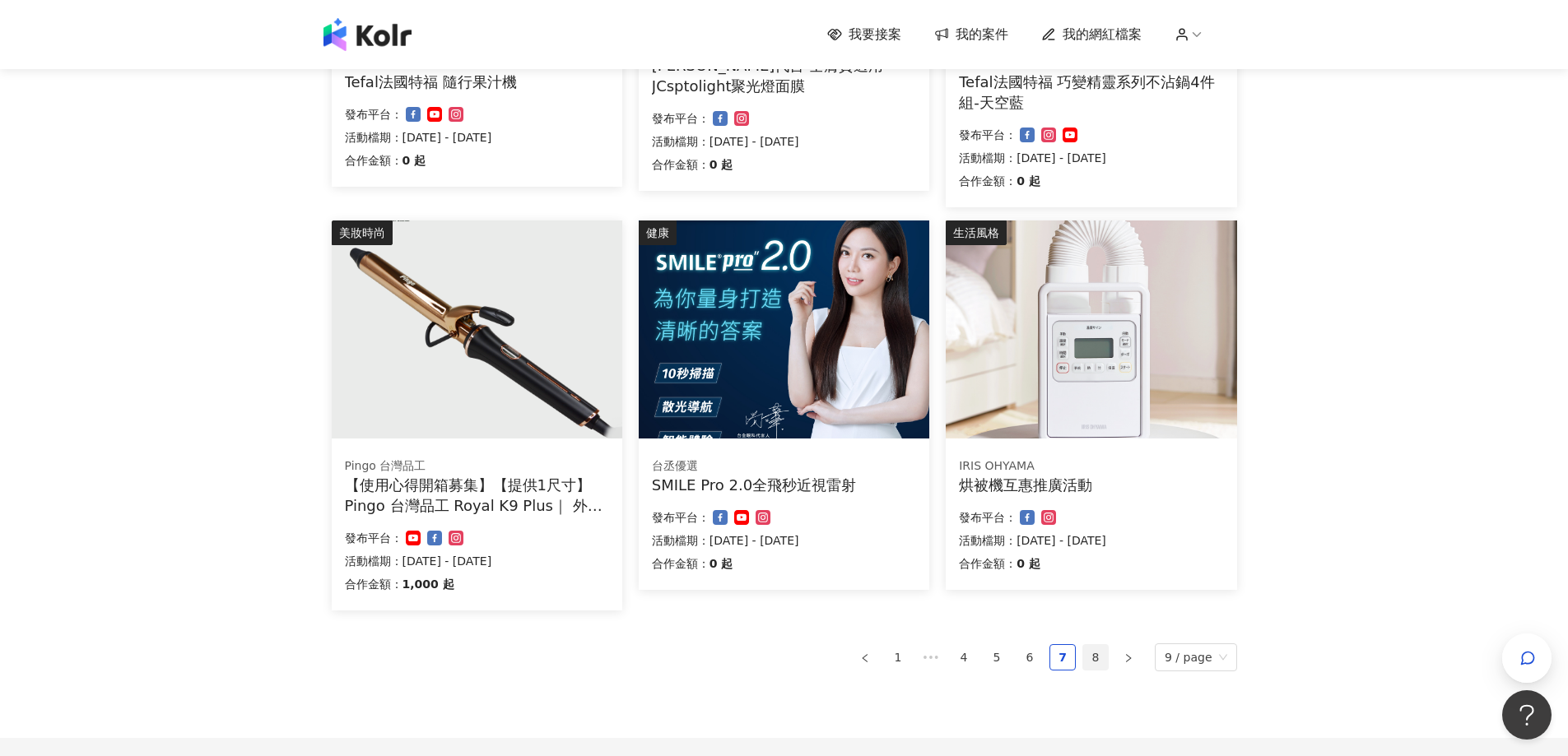
click at [1089, 661] on link "8" at bounding box center [1095, 657] width 24 height 24
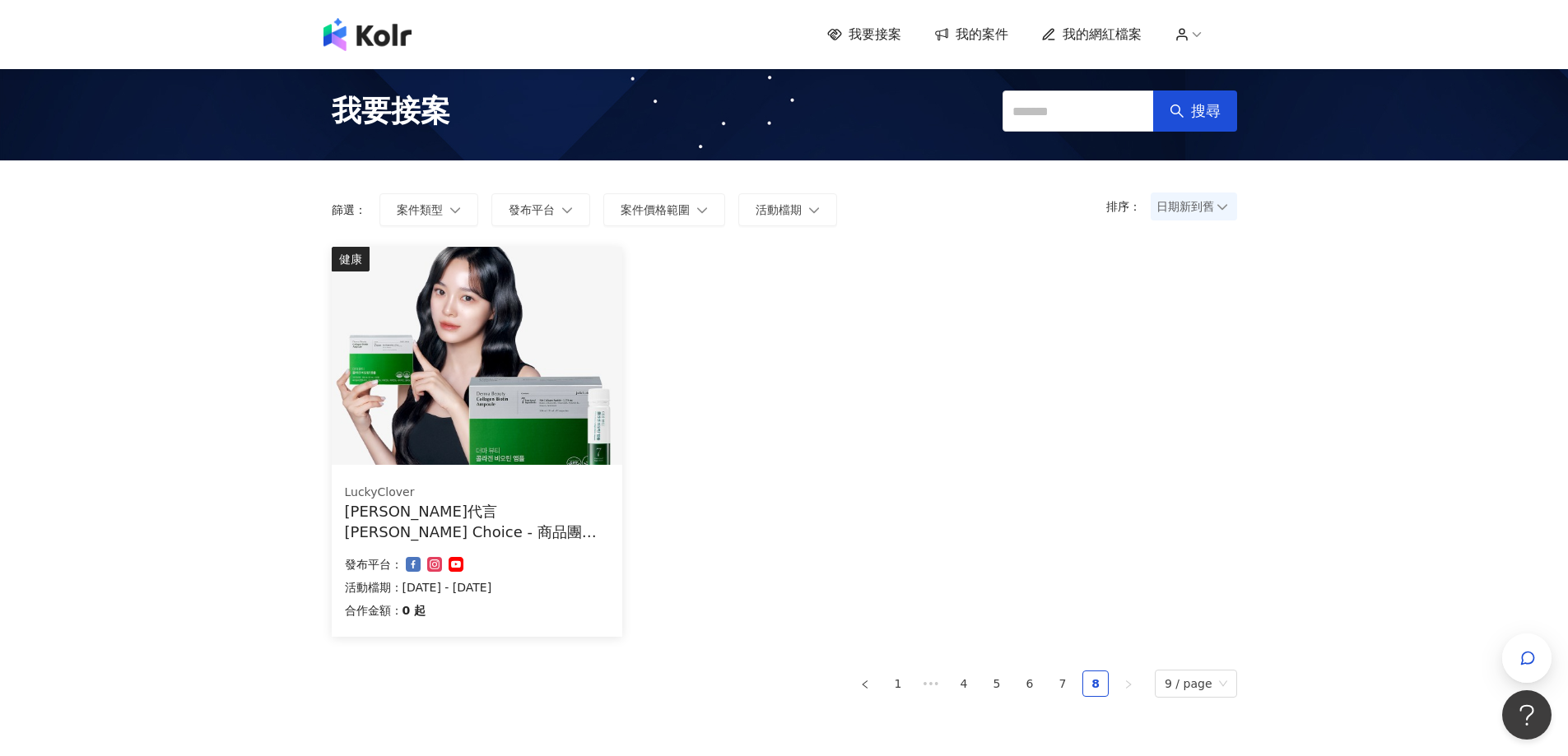
scroll to position [0, 0]
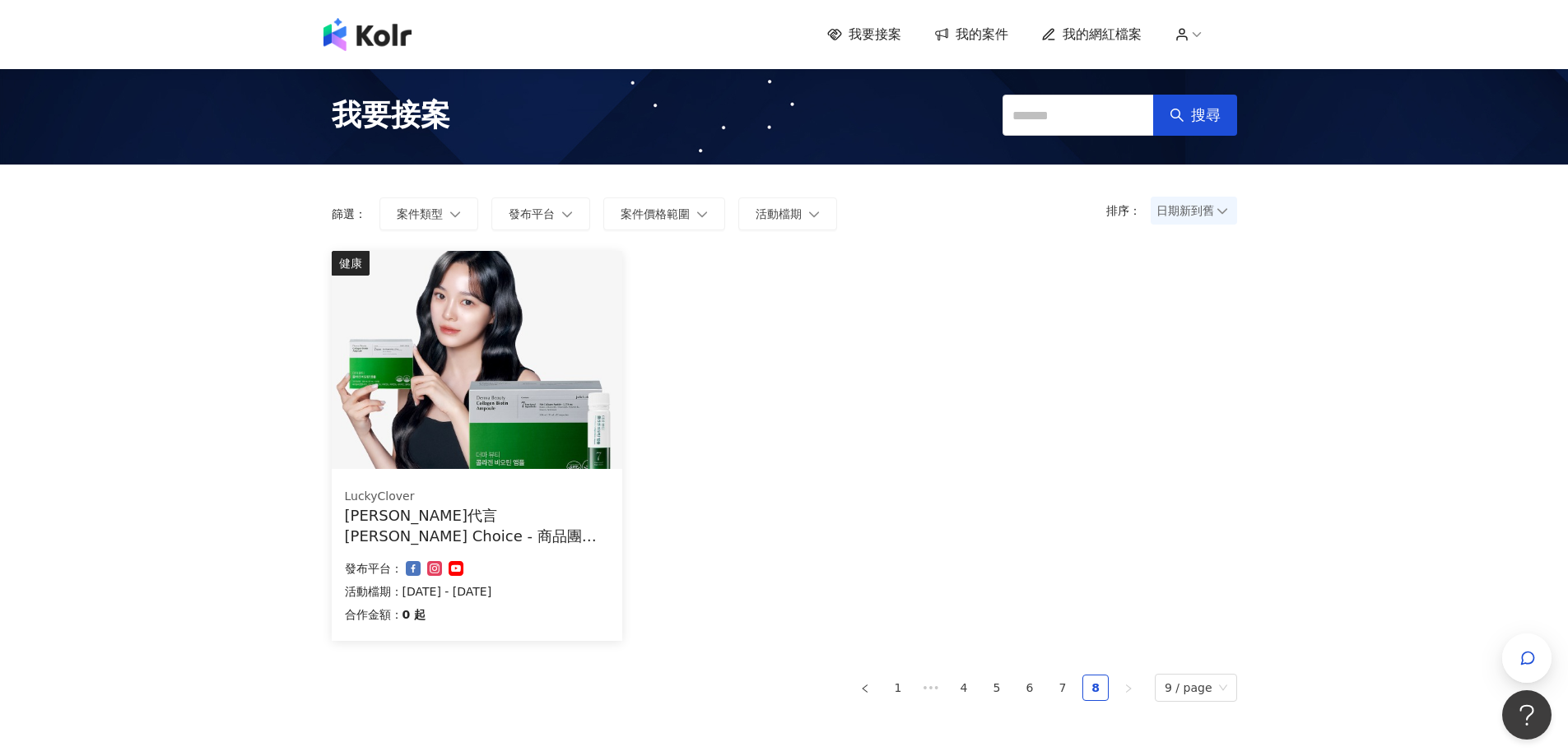
click at [1051, 689] on ul "1 ••• 4 5 6 7 8 9 / page" at bounding box center [784, 687] width 905 height 28
click at [1065, 689] on link "7" at bounding box center [1062, 687] width 24 height 24
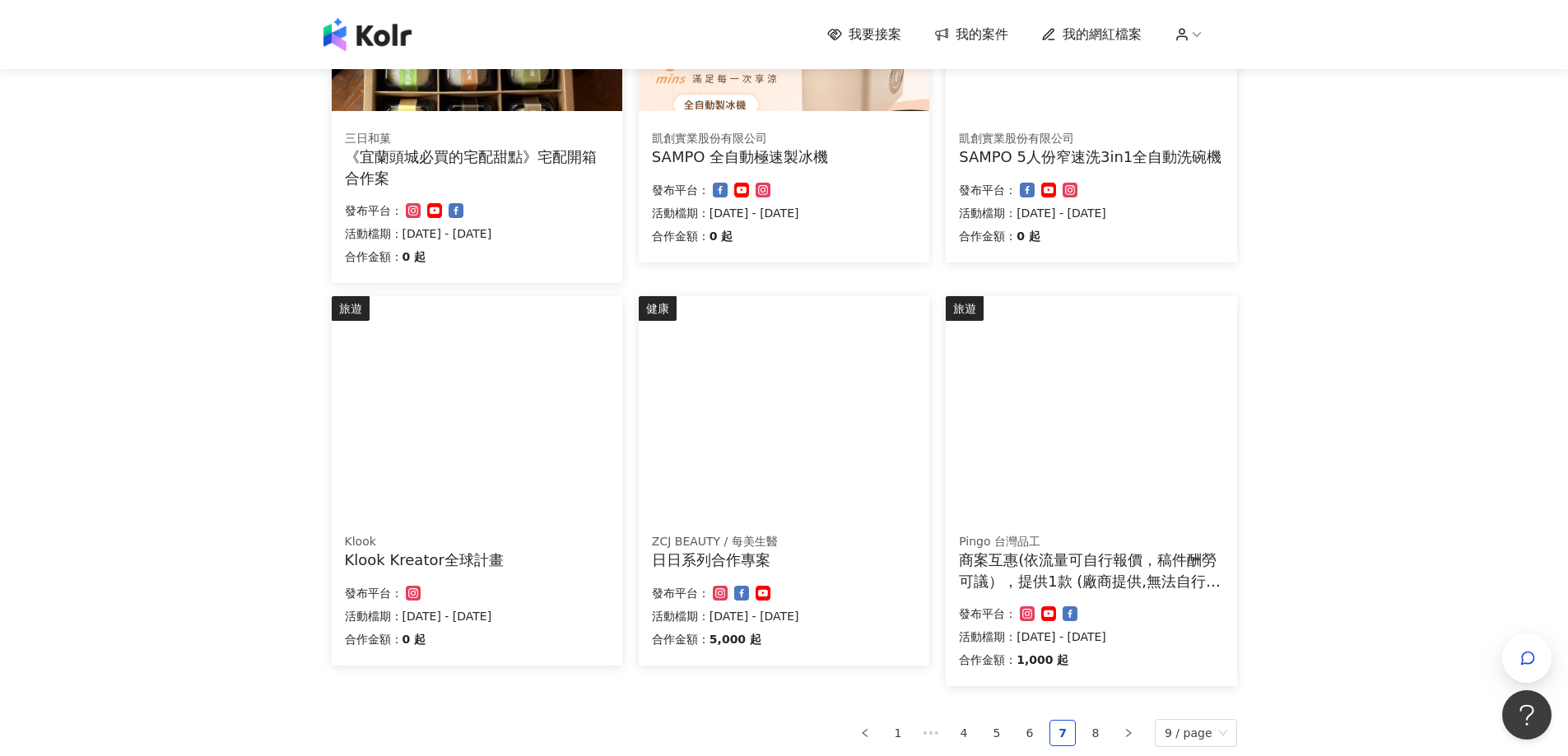
scroll to position [823, 0]
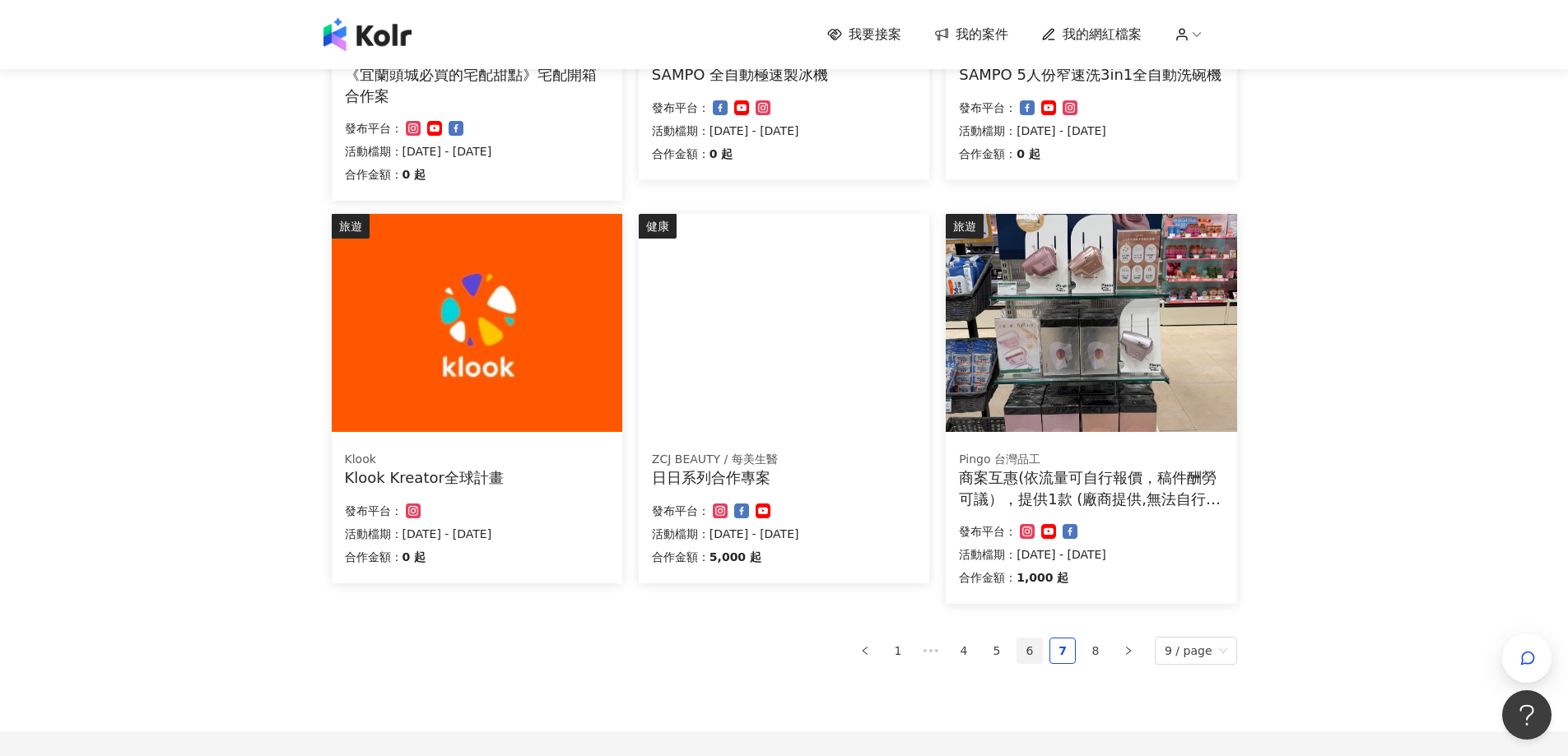
drag, startPoint x: 1037, startPoint y: 652, endPoint x: 820, endPoint y: 651, distance: 217.0
click at [1037, 651] on link "6" at bounding box center [1029, 650] width 24 height 24
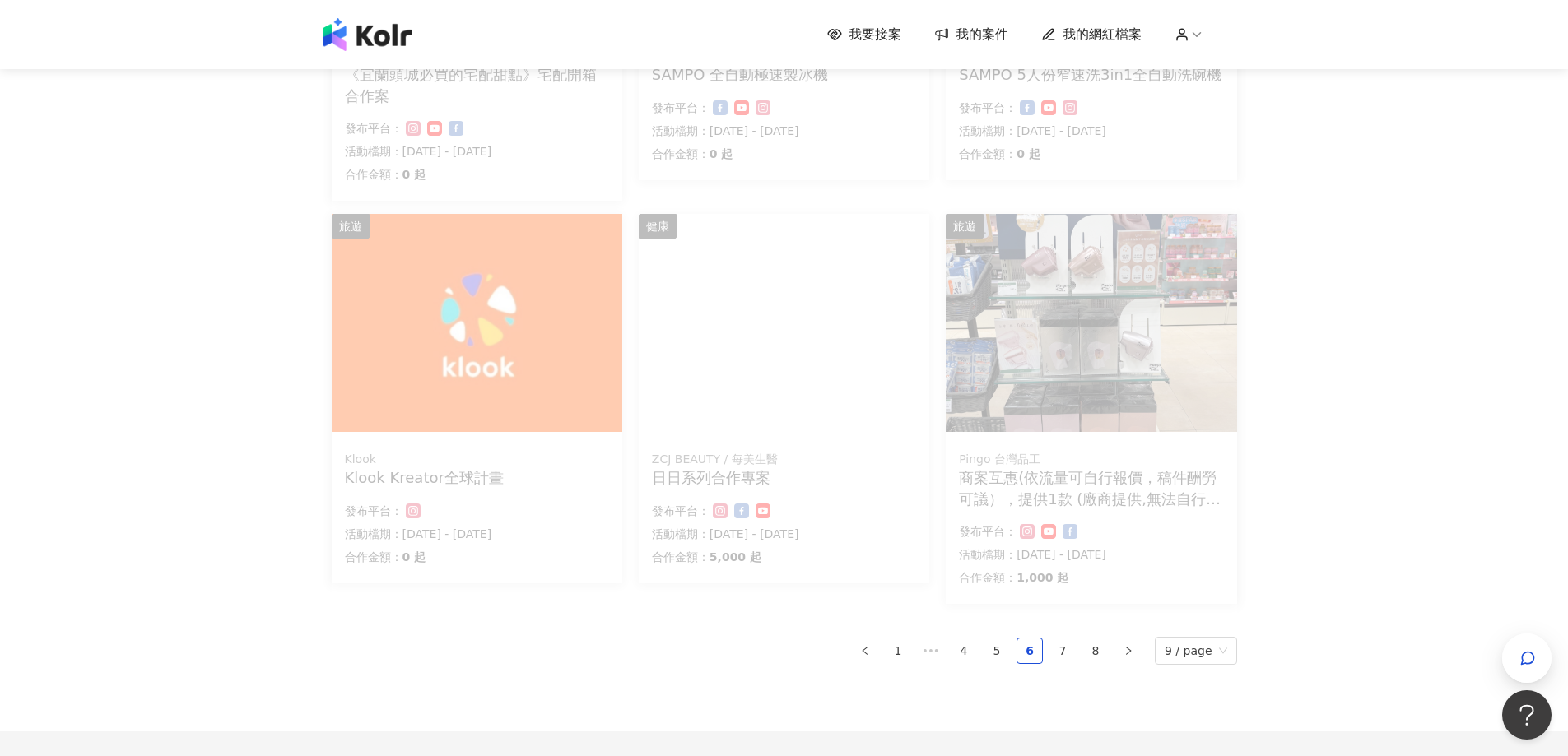
scroll to position [843, 0]
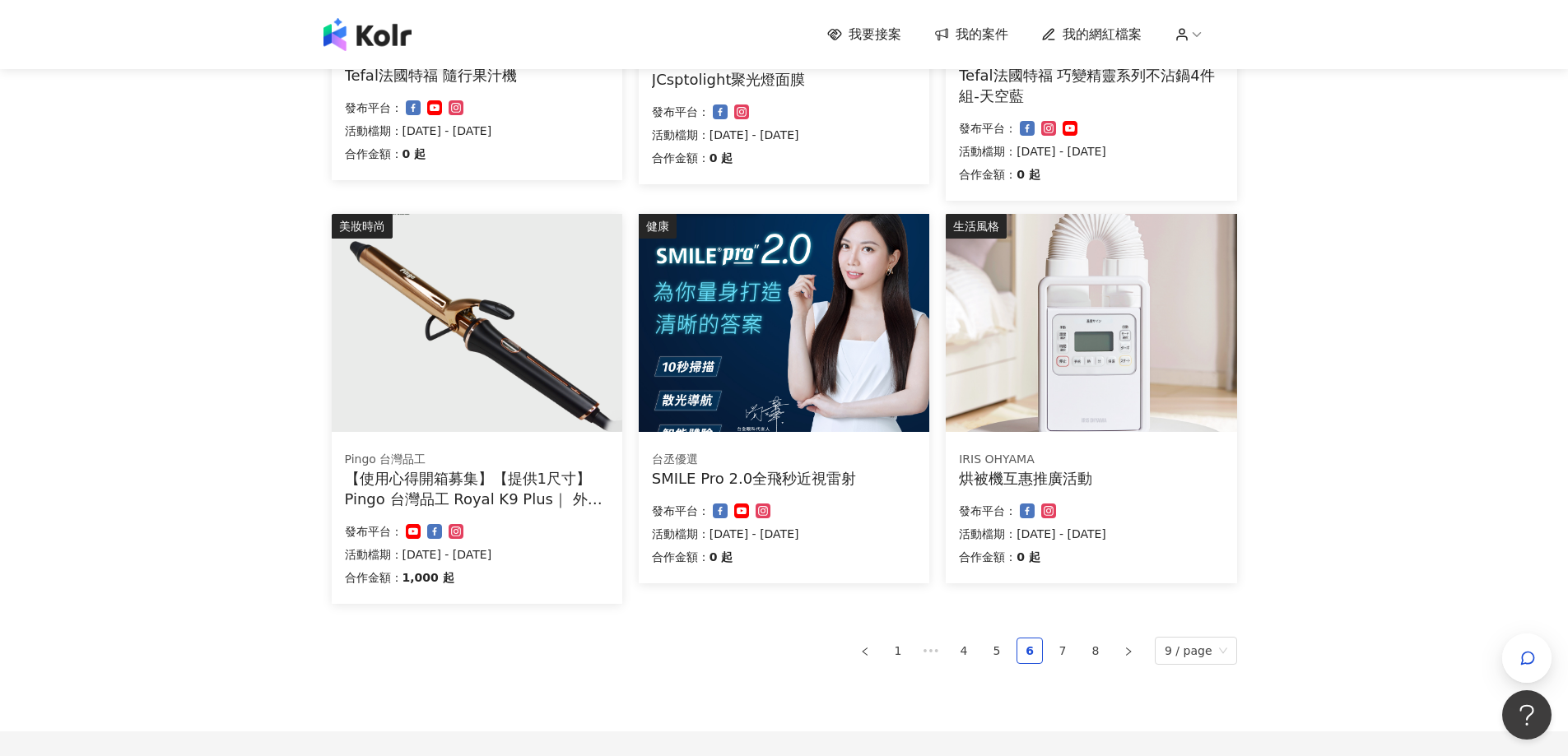
click at [835, 561] on div "合作金額： 0 起" at bounding box center [784, 557] width 264 height 19
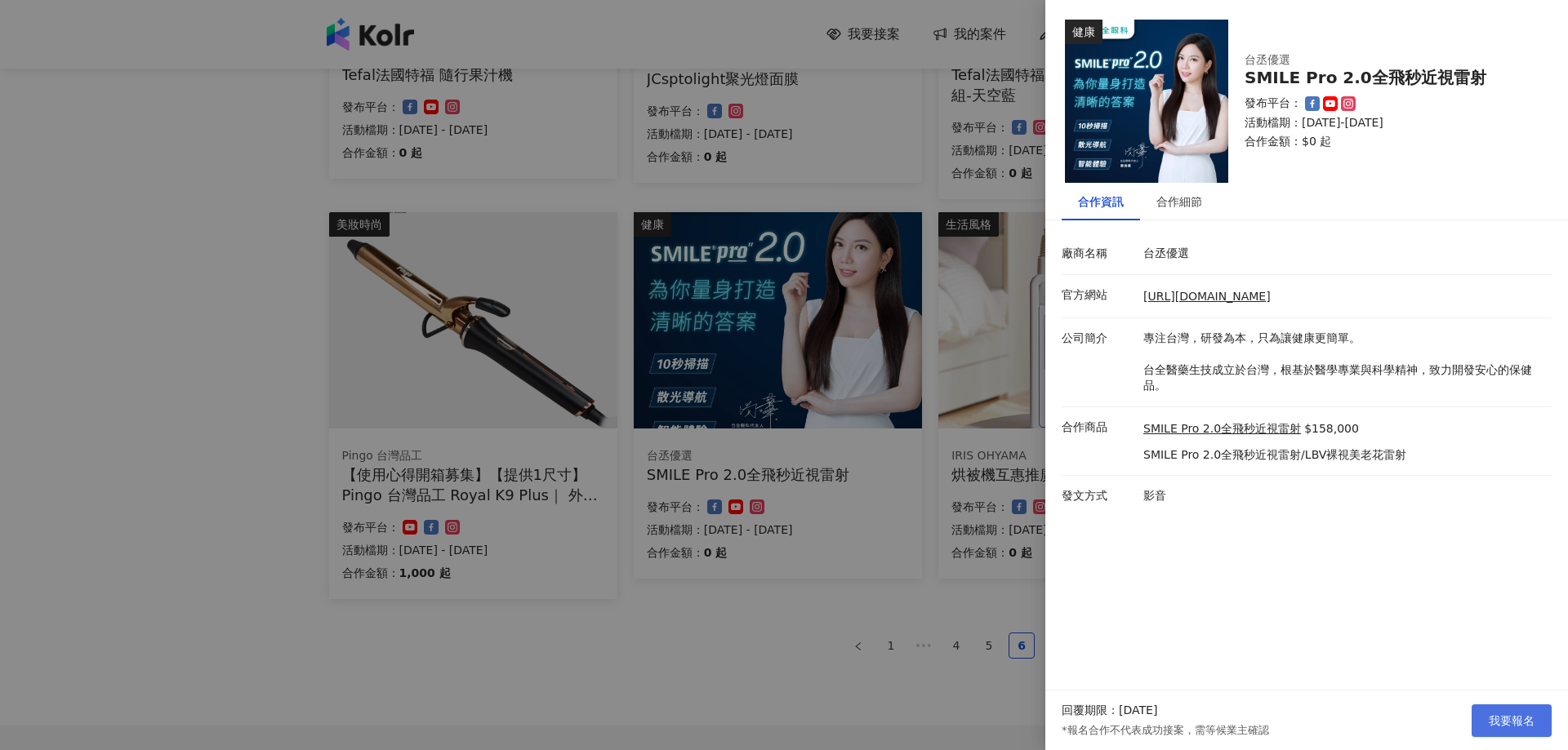
click at [1546, 728] on button "我要報名" at bounding box center [1511, 721] width 80 height 33
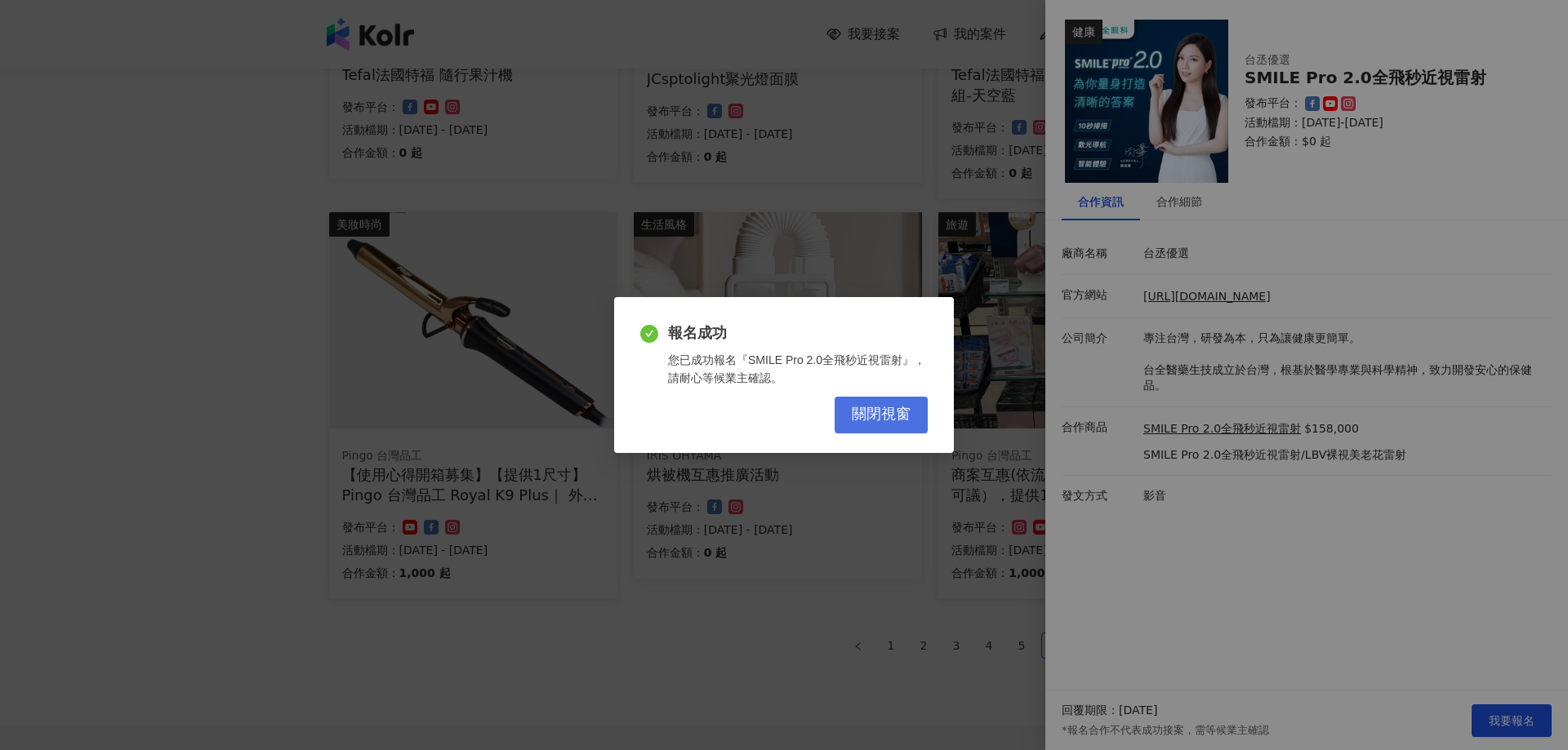
click at [896, 421] on span "關閉視窗" at bounding box center [880, 414] width 59 height 18
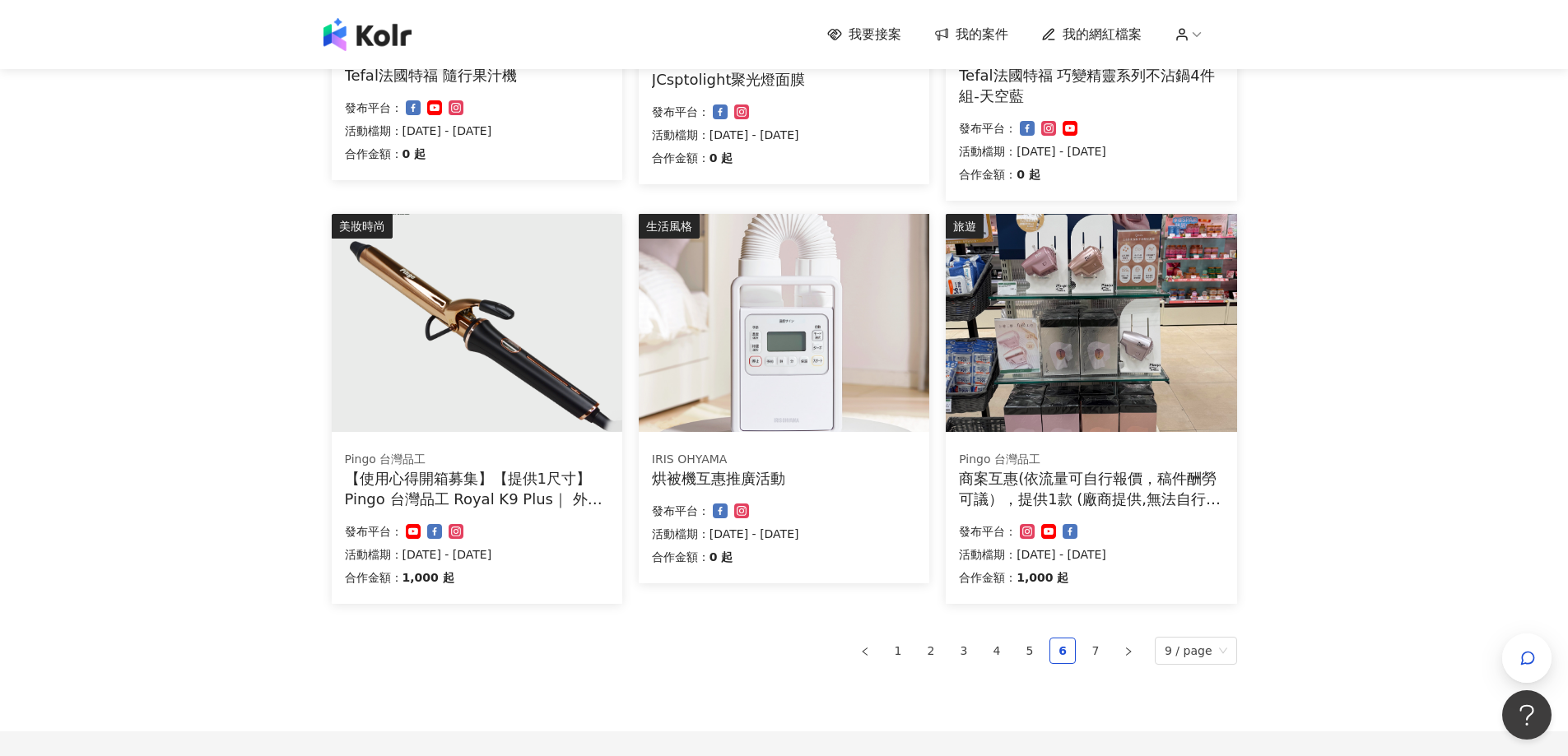
click at [1083, 32] on span "我的網紅檔案" at bounding box center [1101, 34] width 79 height 18
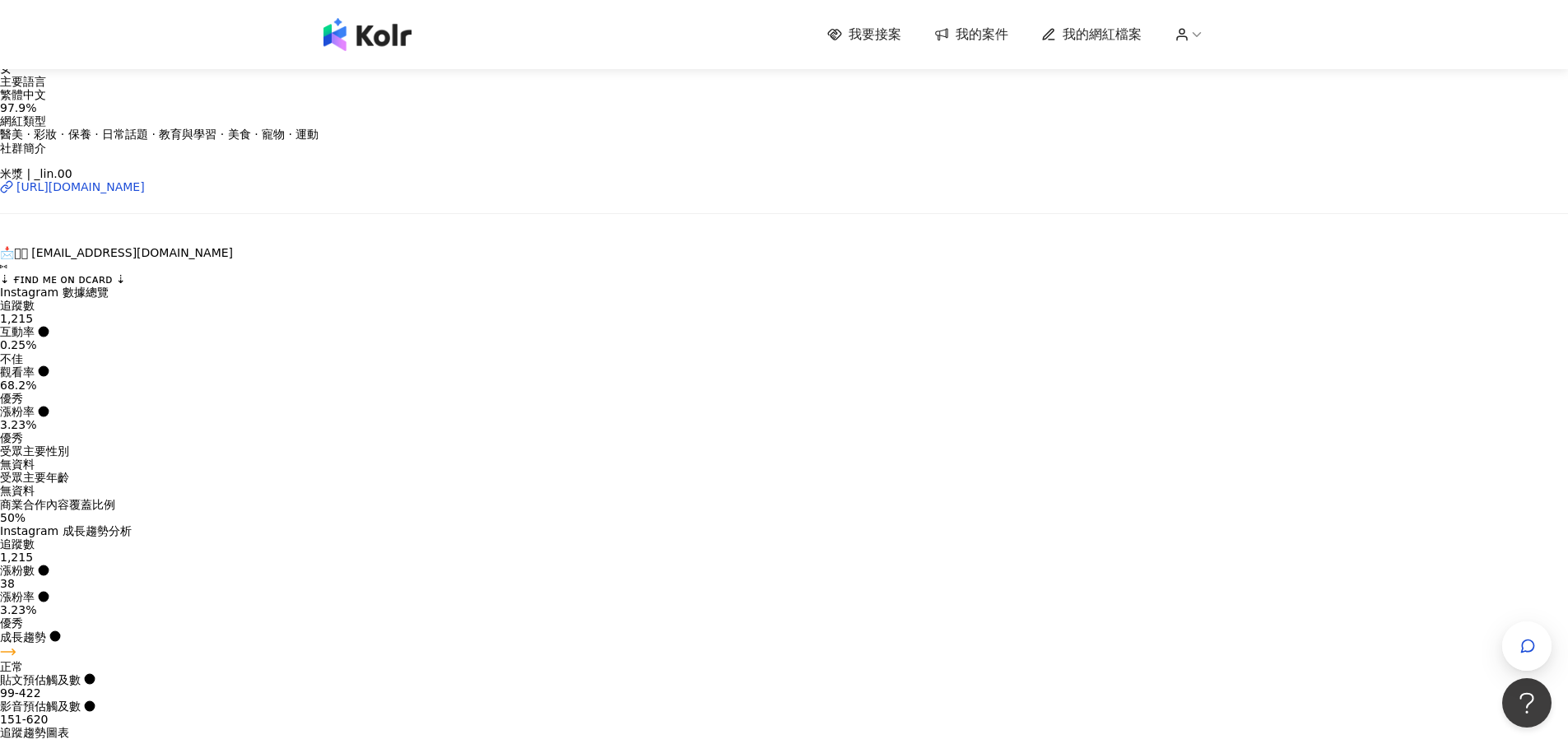
scroll to position [329, 0]
